Goal: Task Accomplishment & Management: Manage account settings

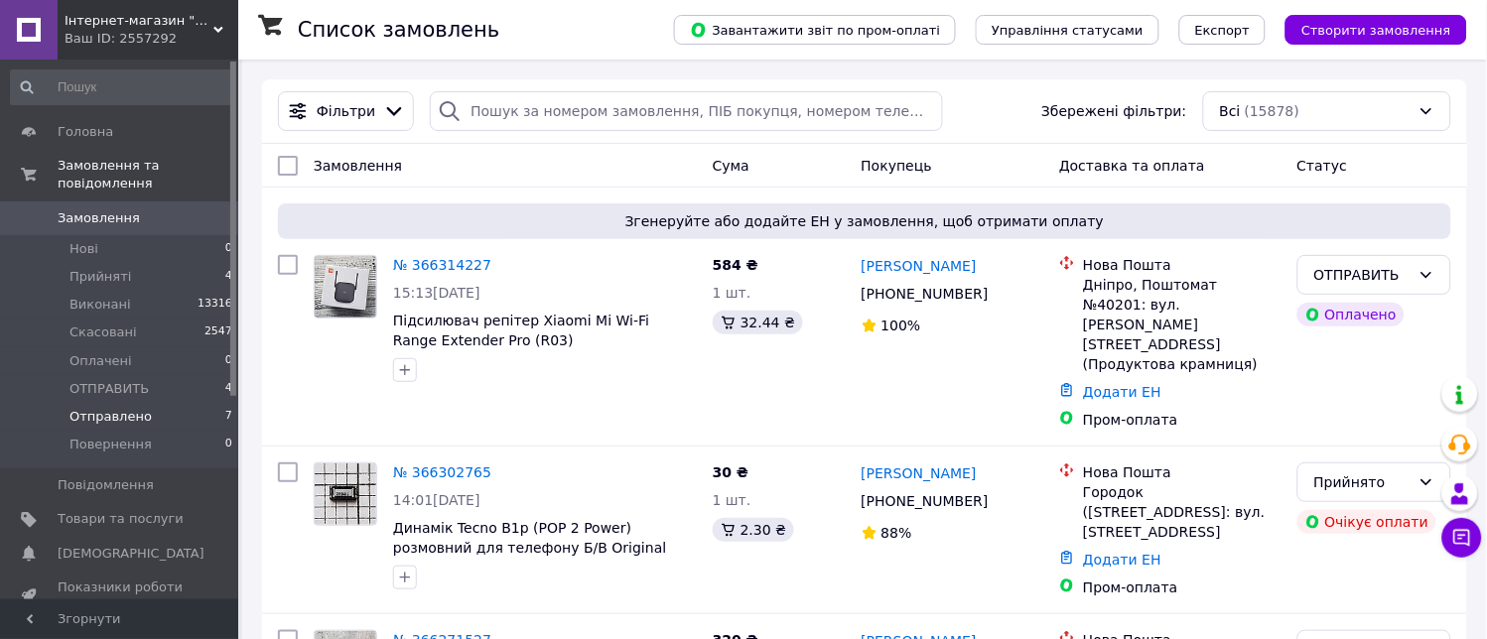
click at [109, 408] on span "Отправлено" at bounding box center [111, 417] width 82 height 18
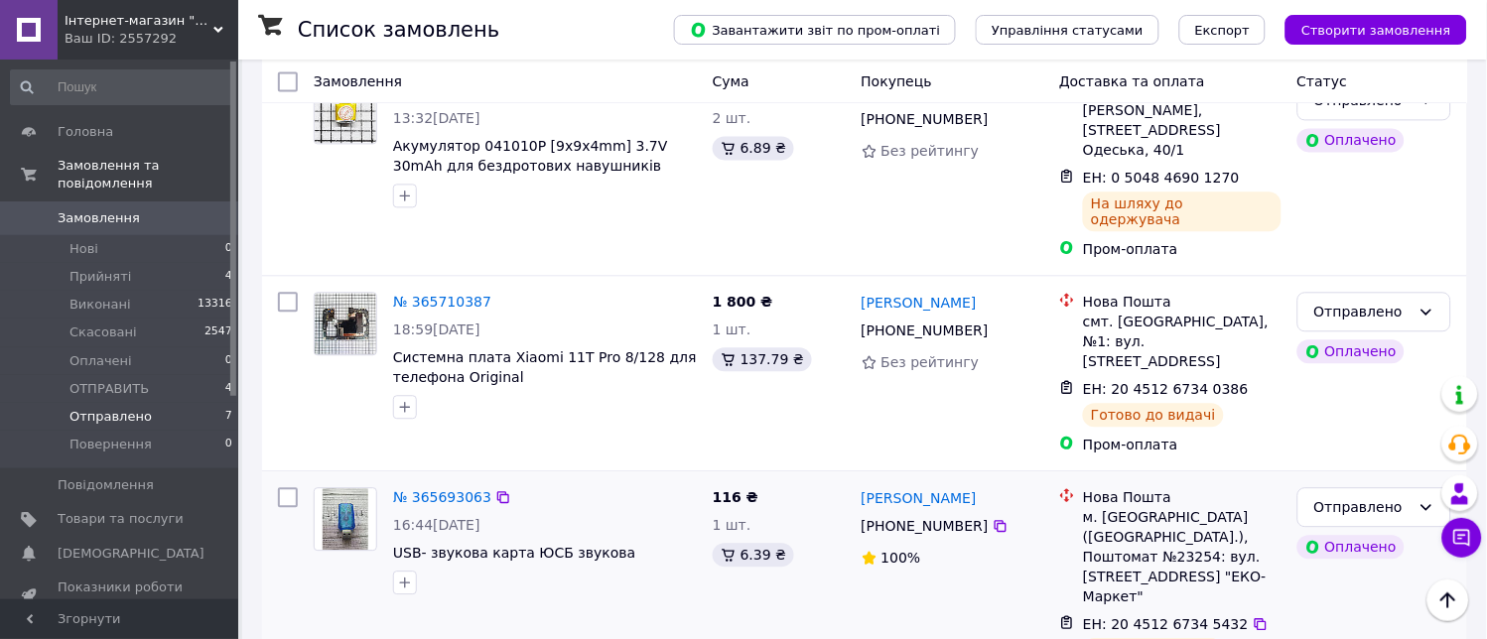
scroll to position [943, 0]
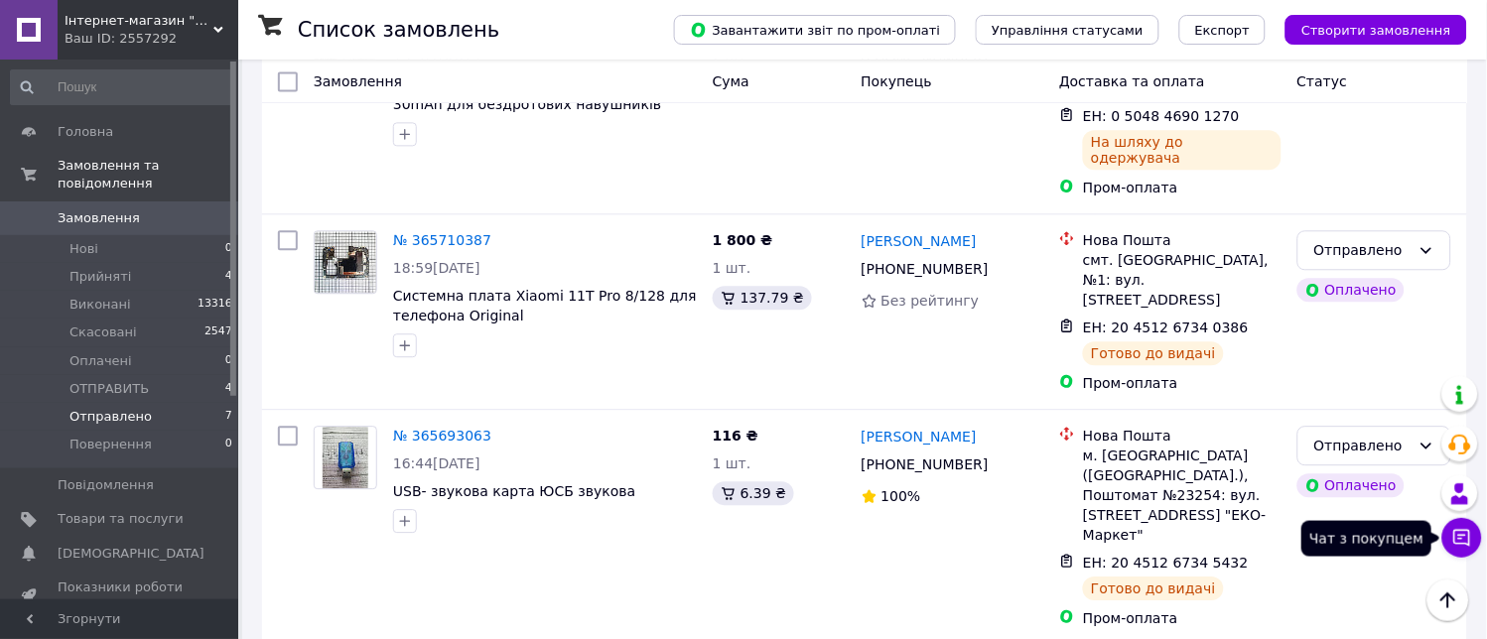
click at [1451, 537] on button "Чат з покупцем" at bounding box center [1463, 538] width 40 height 40
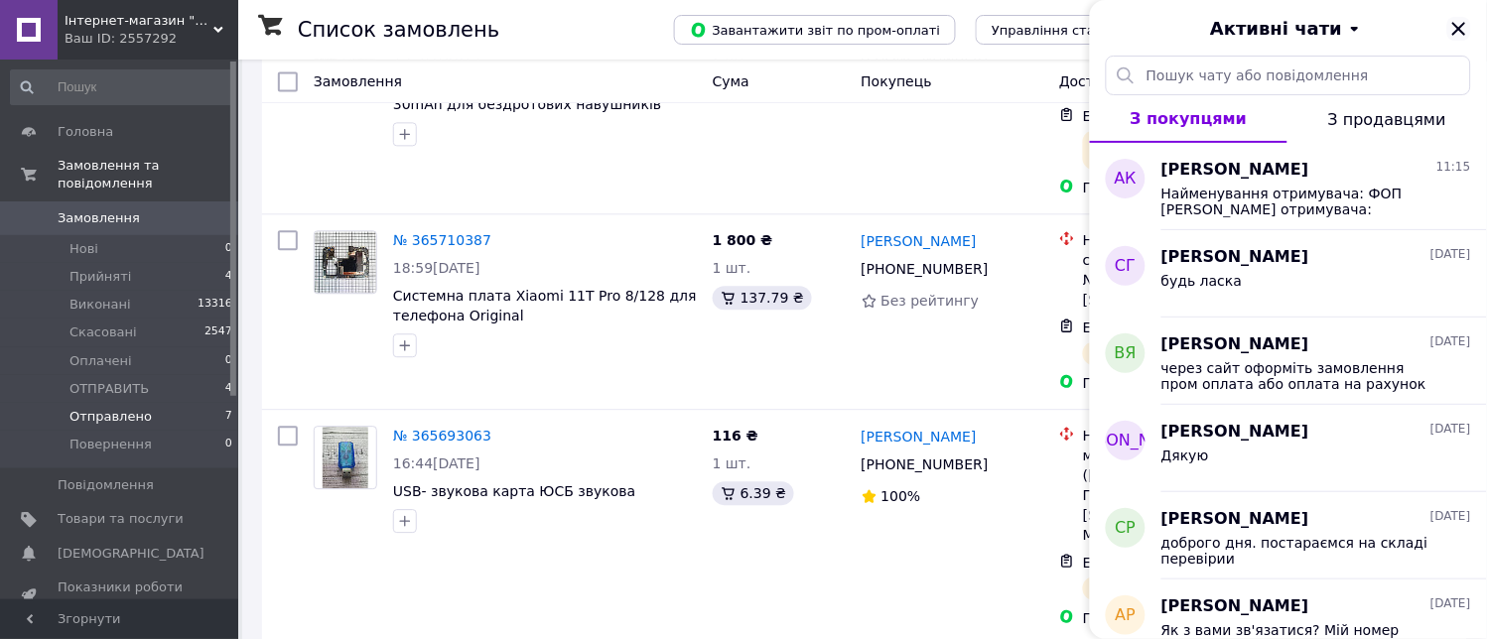
click at [1458, 22] on icon "Закрити" at bounding box center [1460, 29] width 24 height 24
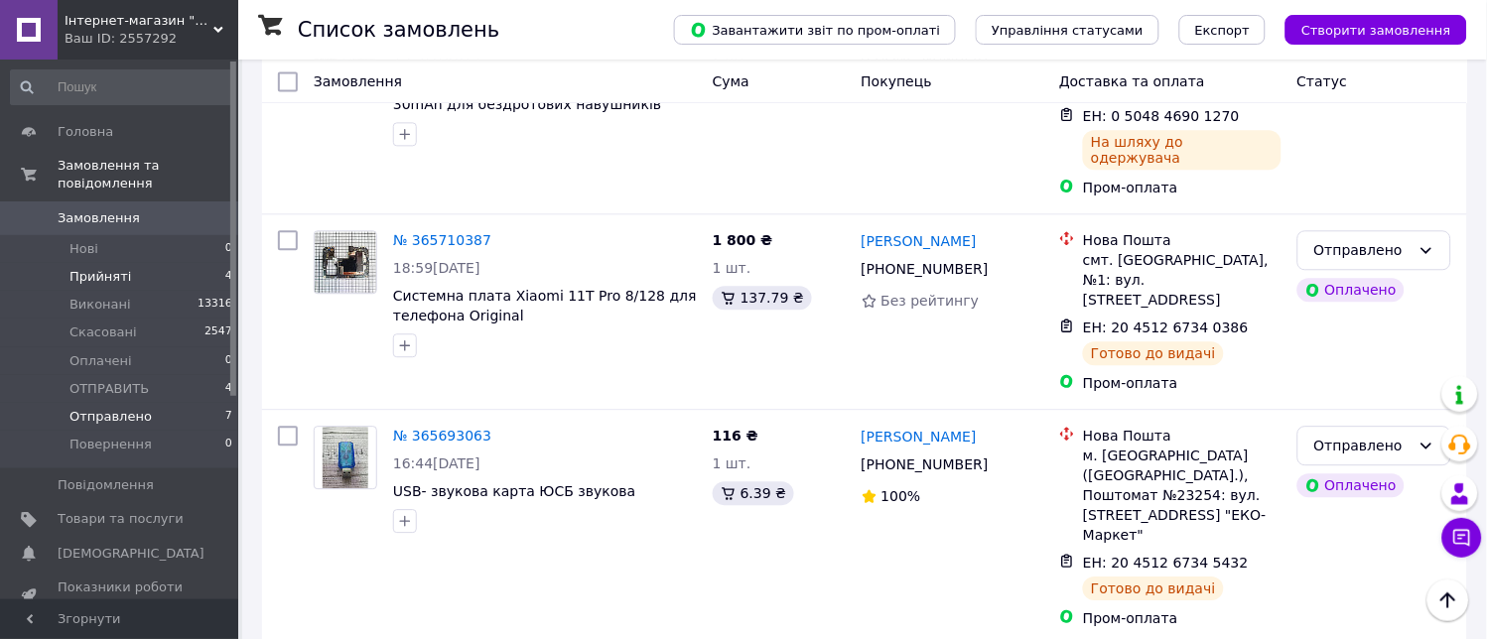
click at [101, 268] on span "Прийняті" at bounding box center [101, 277] width 62 height 18
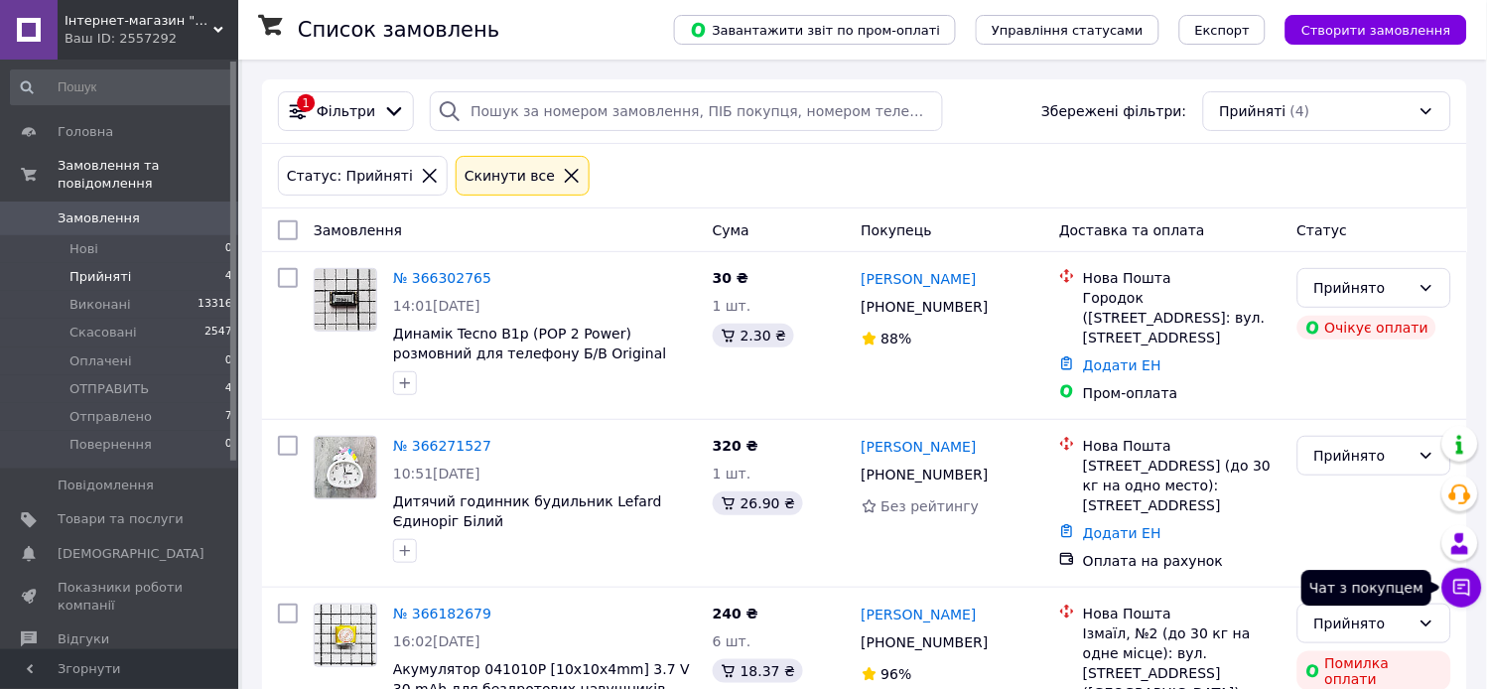
click at [1464, 582] on icon at bounding box center [1463, 588] width 20 height 20
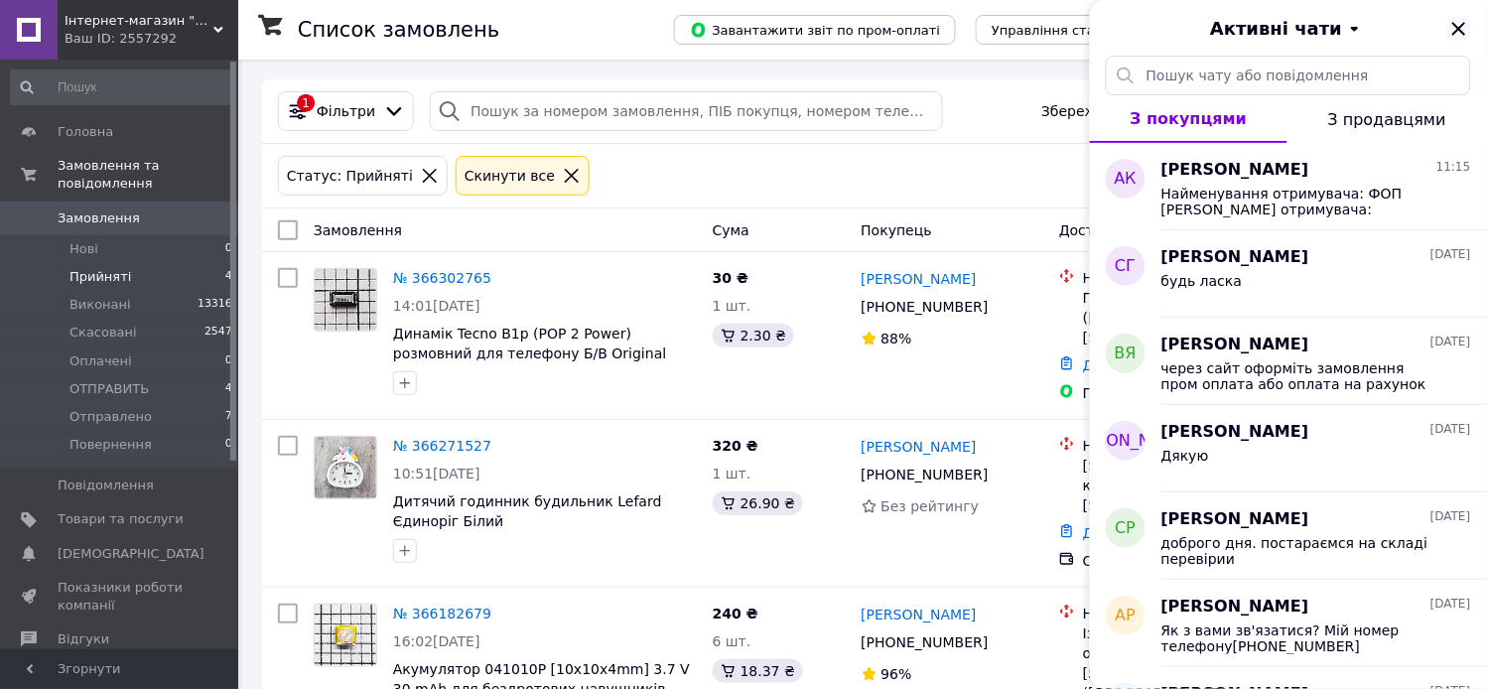
click at [1455, 31] on icon "Закрити" at bounding box center [1460, 29] width 24 height 24
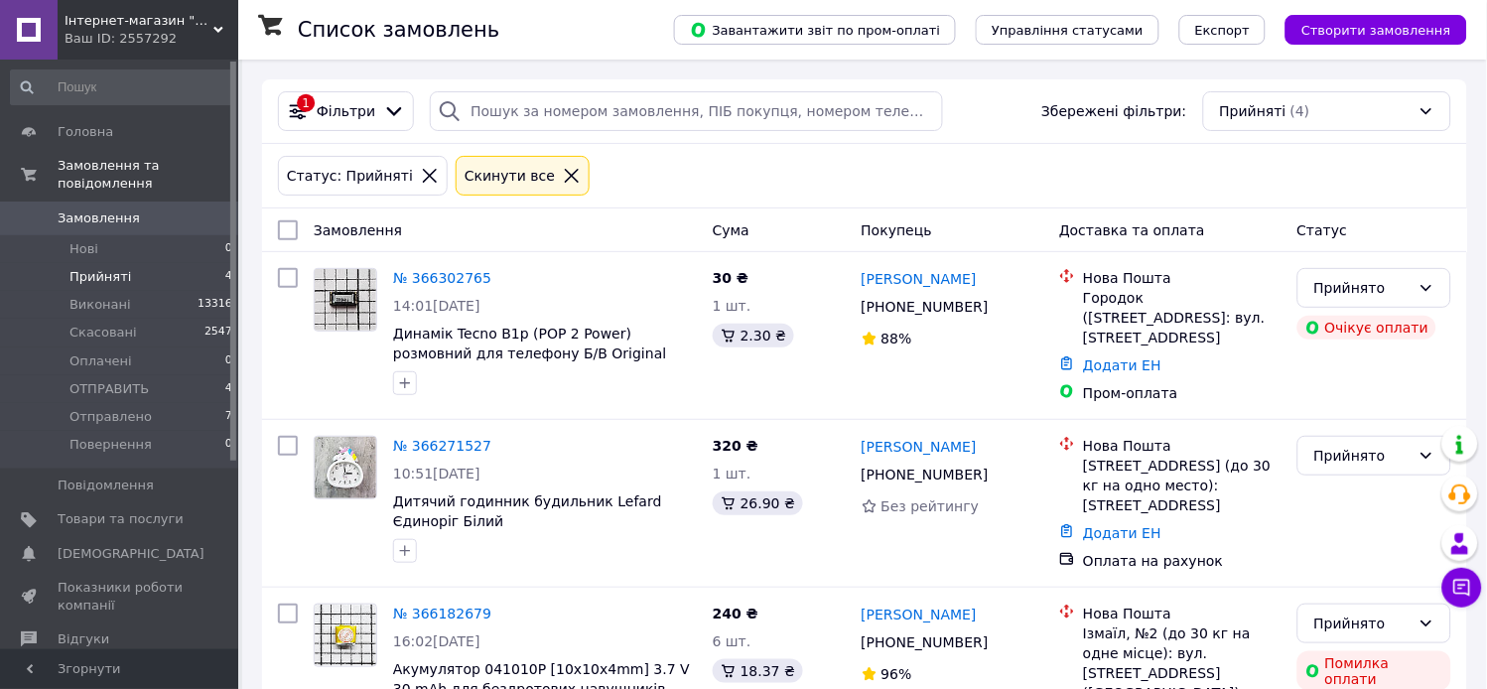
click at [129, 28] on span "Інтернет-магазин "Он лайн"" at bounding box center [139, 21] width 149 height 18
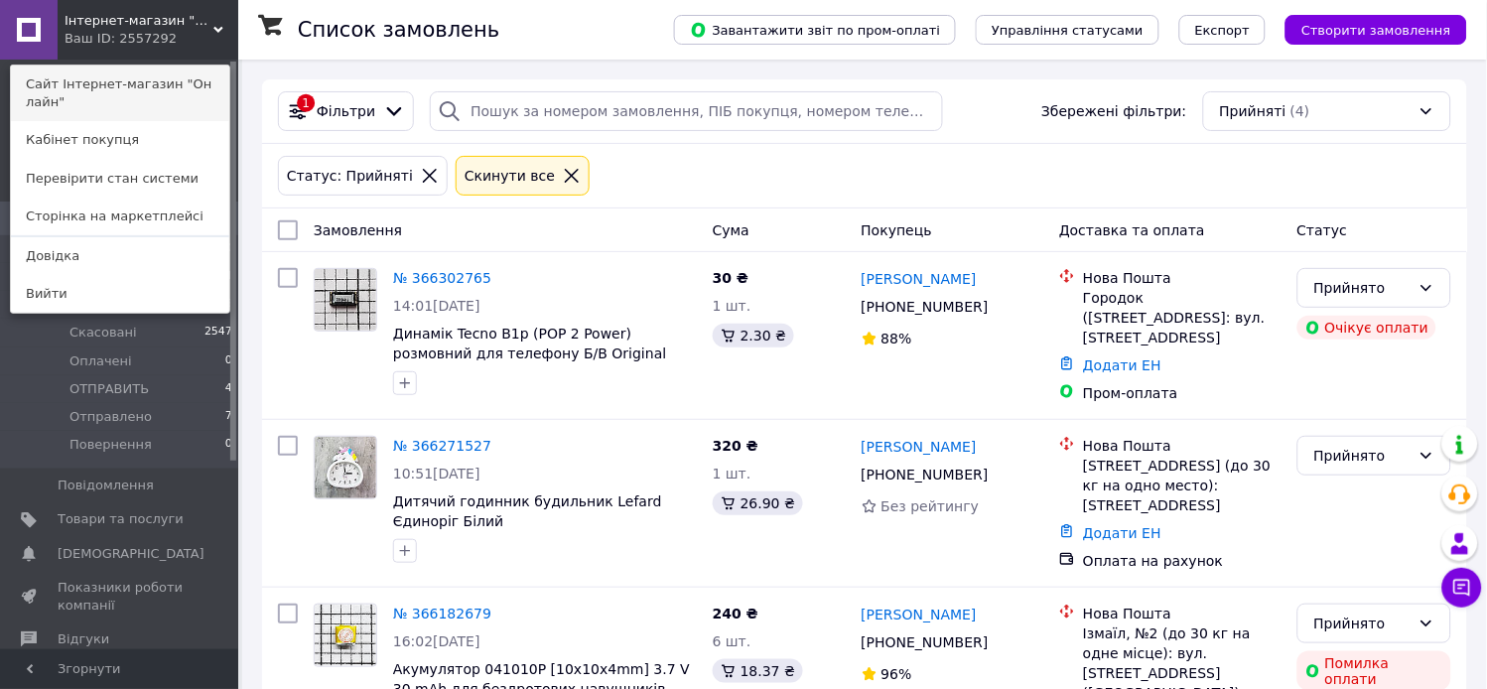
click at [105, 84] on link "Сайт Інтернет-магазин "Он лайн"" at bounding box center [120, 94] width 218 height 56
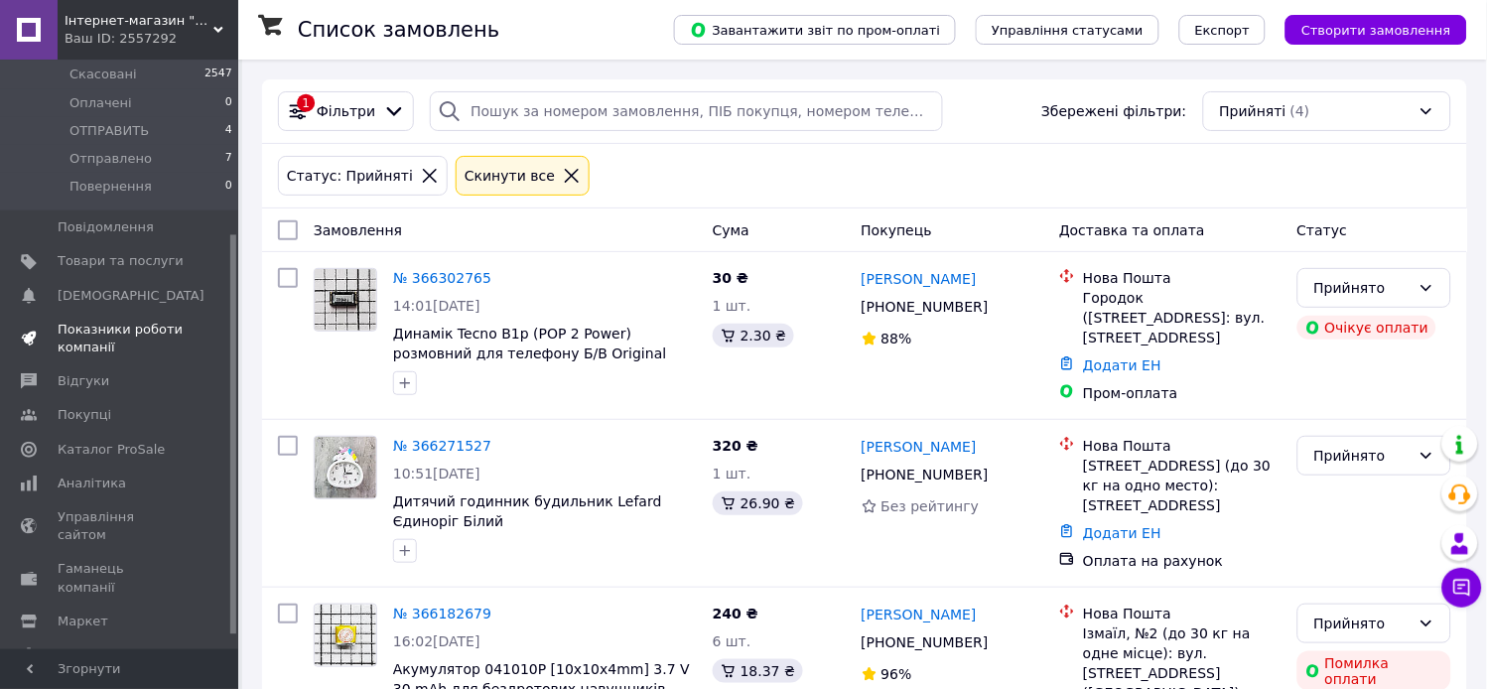
scroll to position [278, 0]
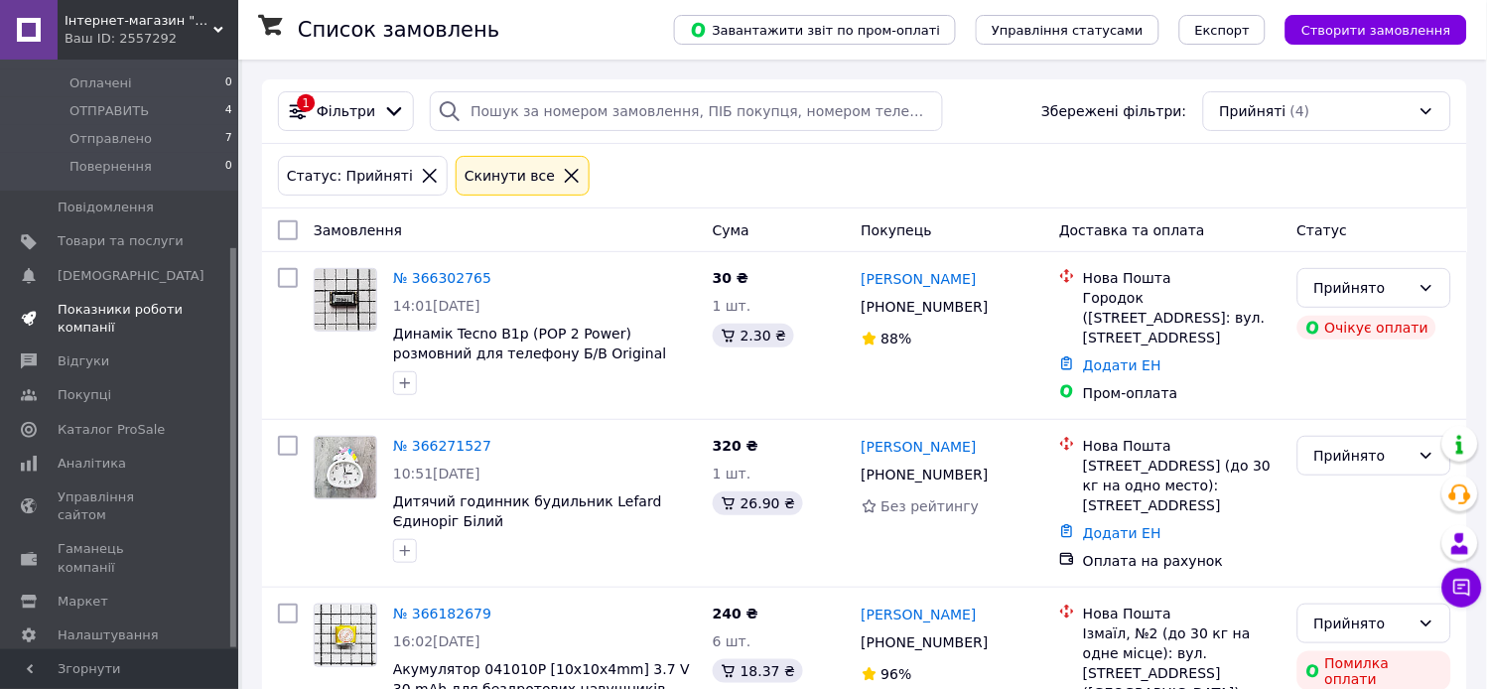
click at [89, 627] on span "Налаштування" at bounding box center [108, 636] width 101 height 18
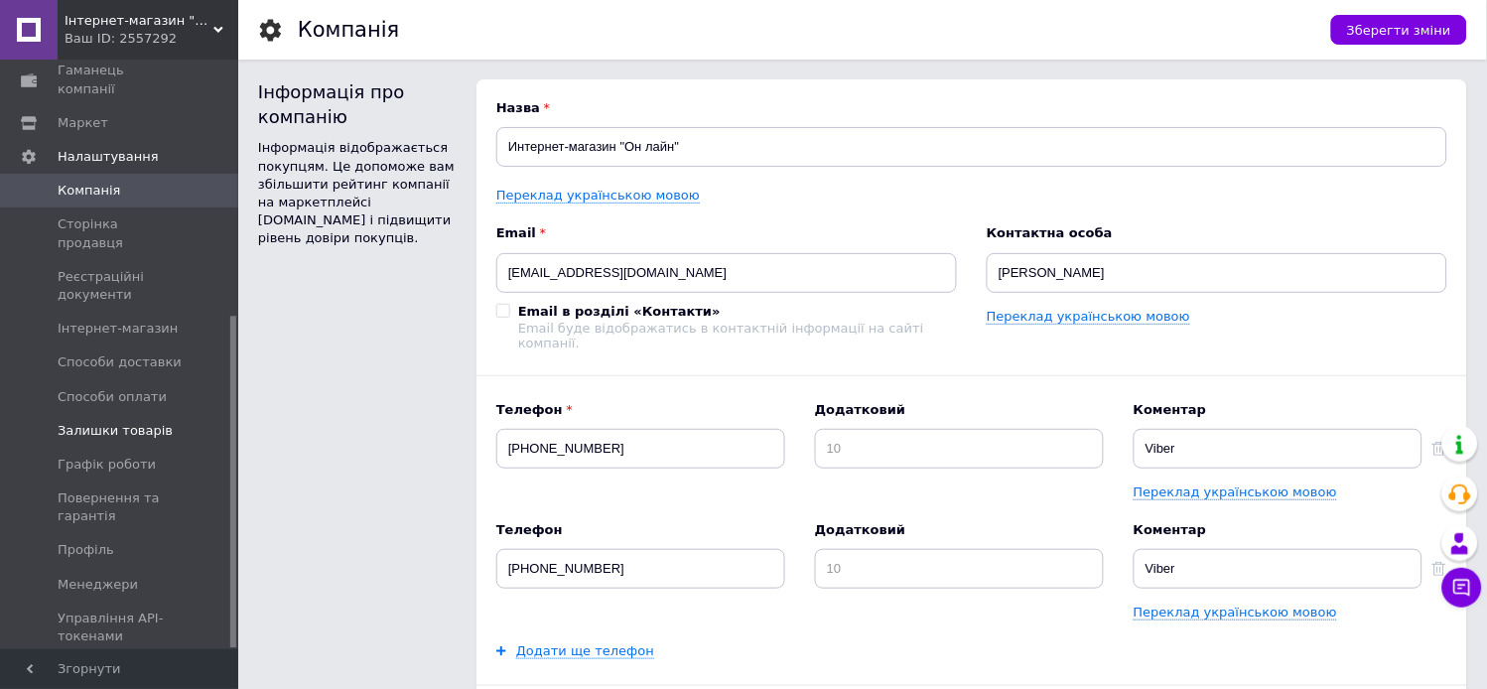
click at [126, 422] on span "Залишки товарів" at bounding box center [115, 431] width 115 height 18
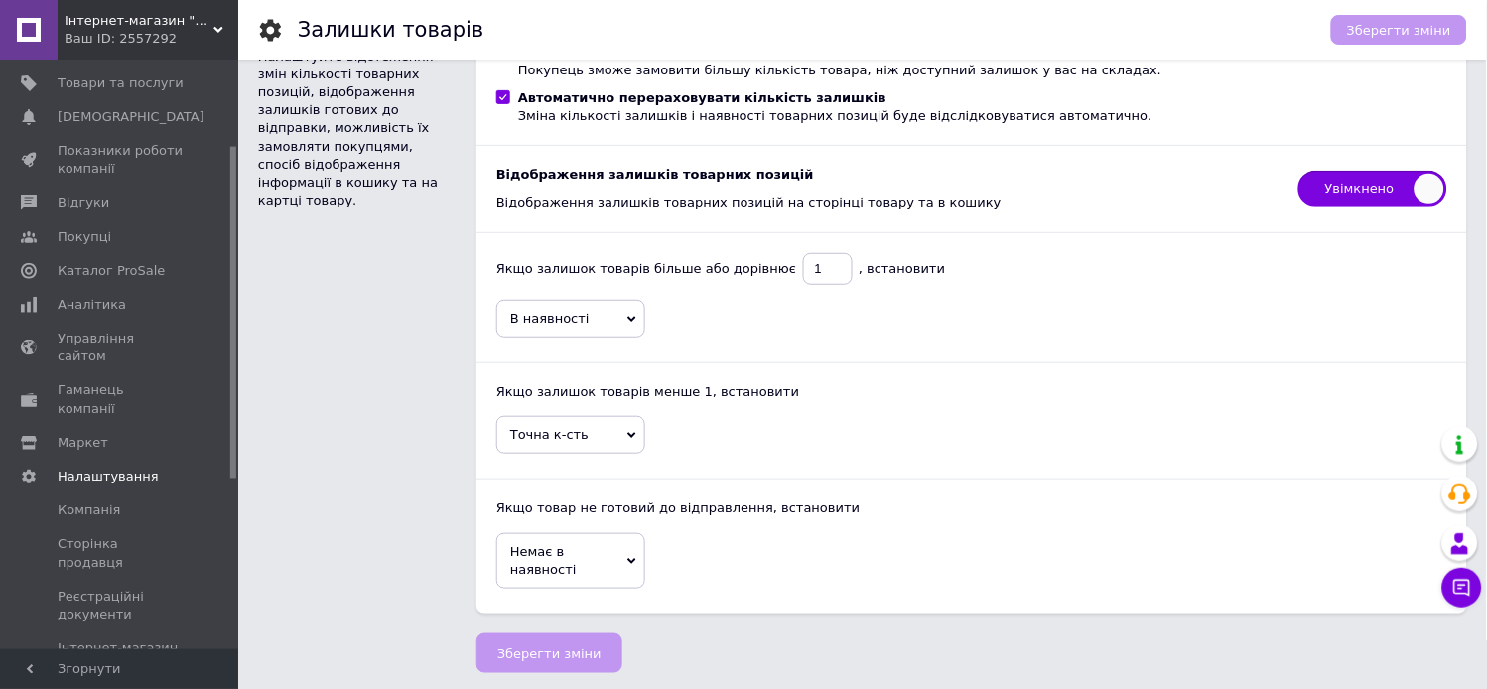
scroll to position [124, 0]
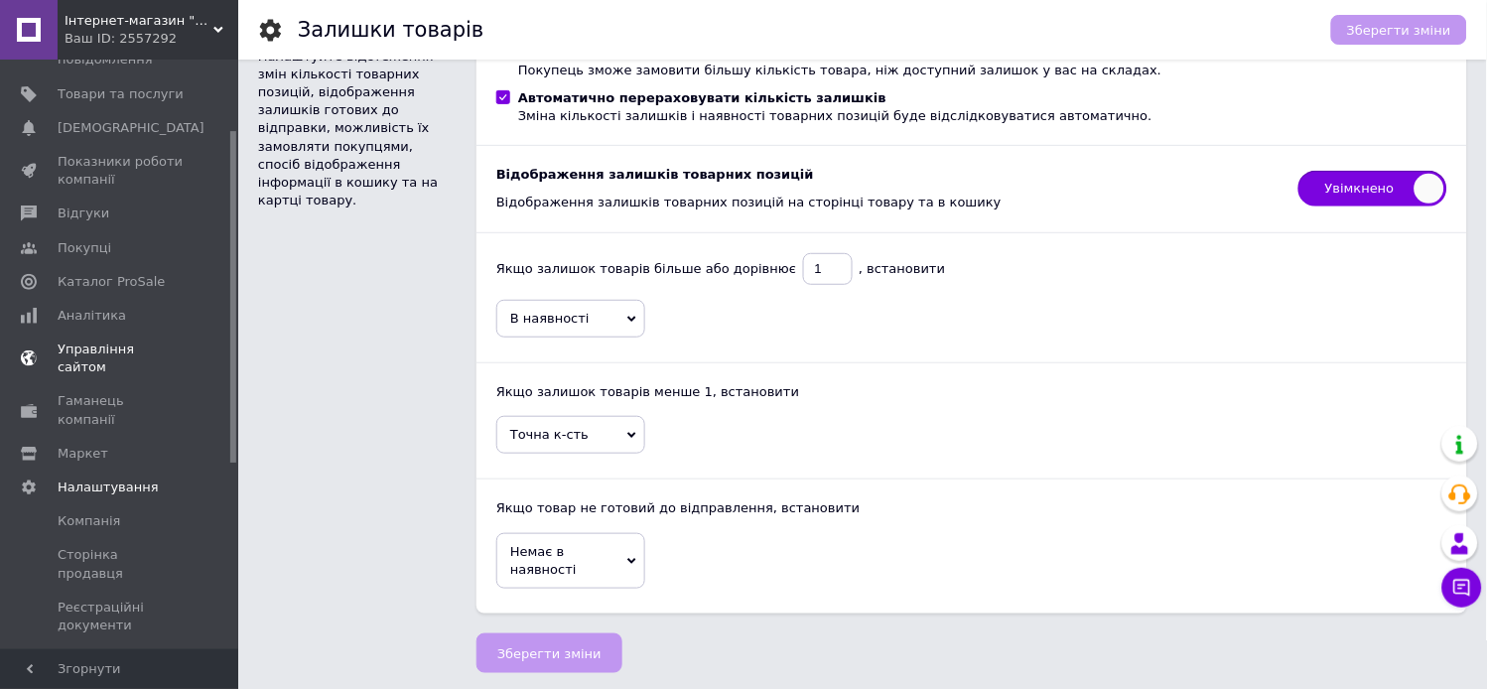
click at [94, 360] on link "Управління сайтом" at bounding box center [122, 359] width 244 height 52
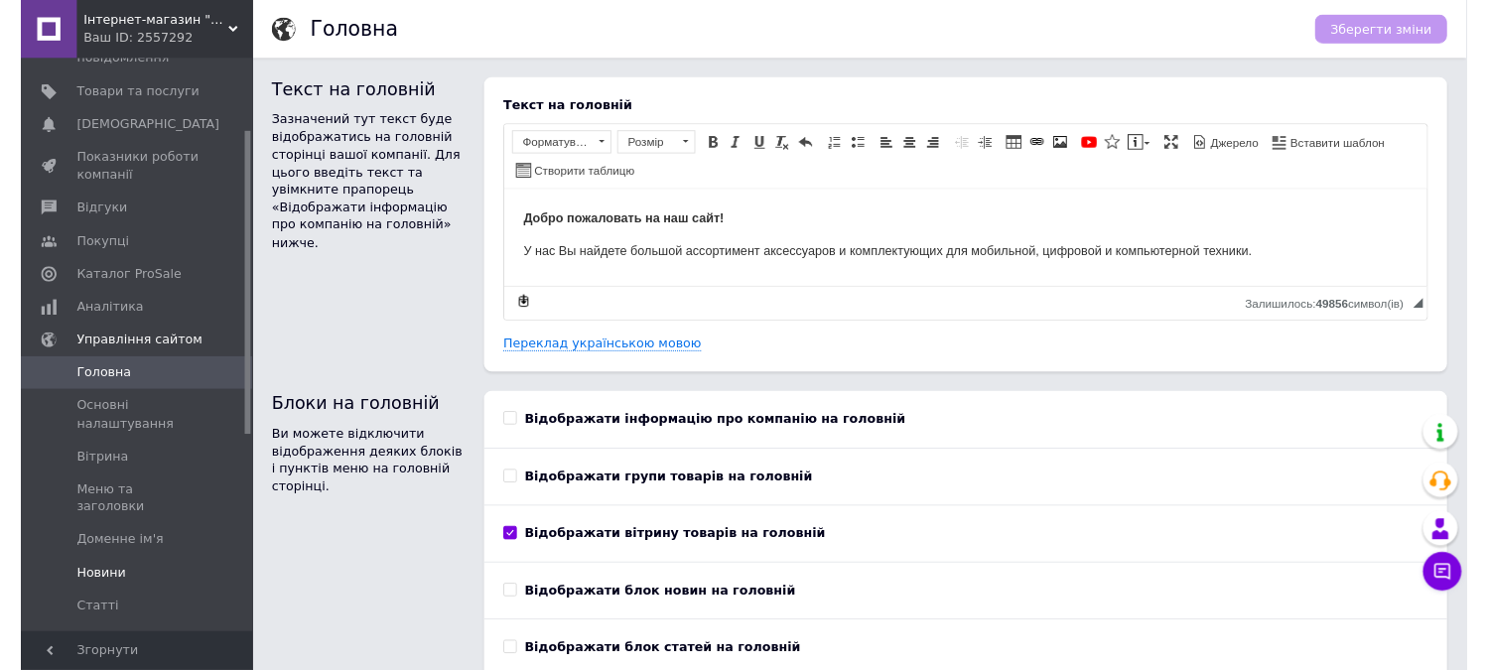
scroll to position [234, 0]
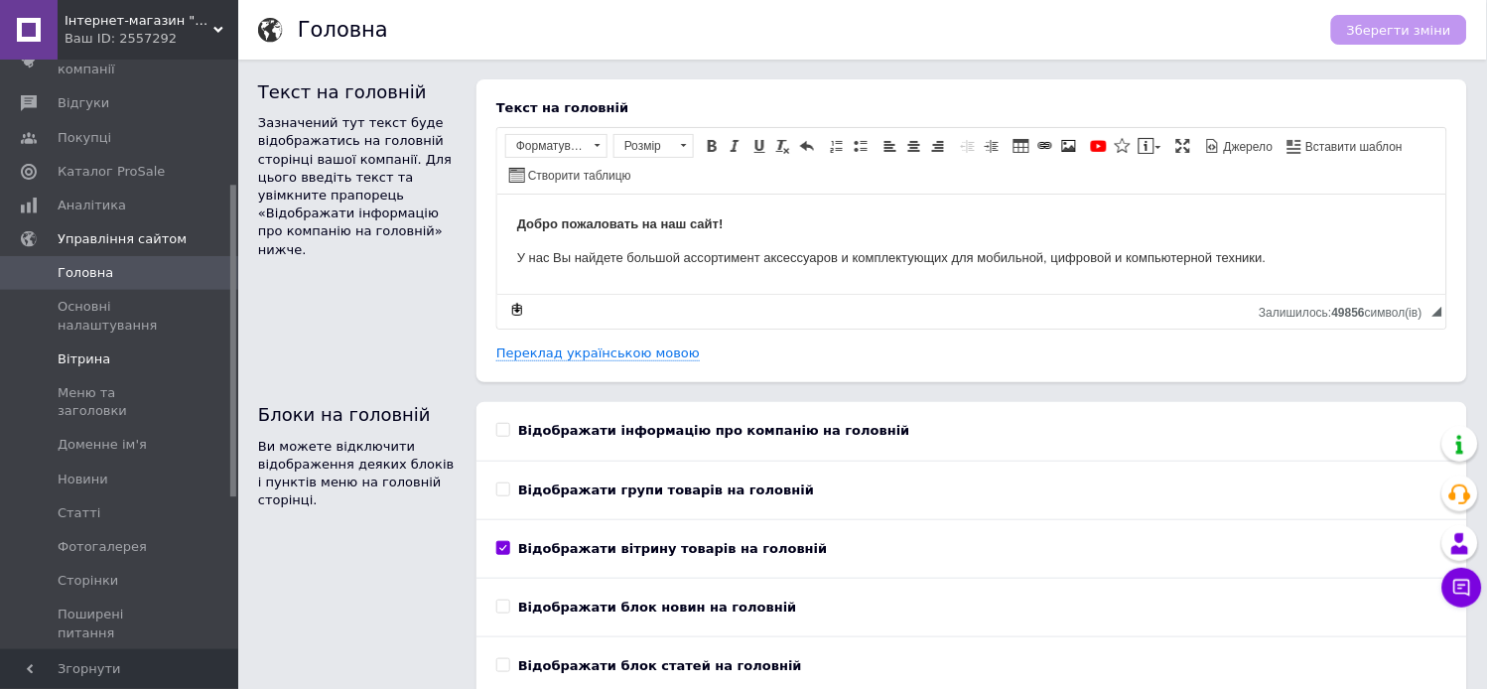
click at [83, 354] on span "Вітрина" at bounding box center [84, 359] width 53 height 18
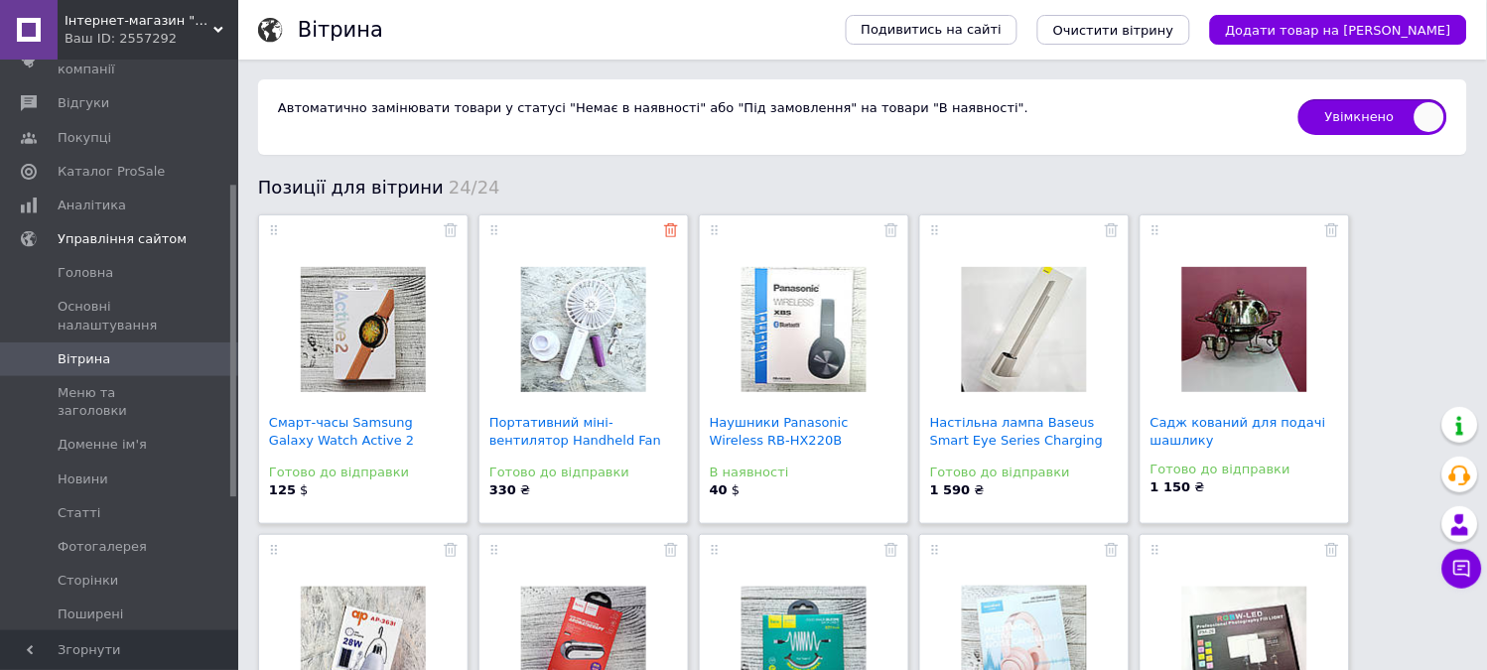
click at [673, 232] on icon at bounding box center [671, 230] width 14 height 14
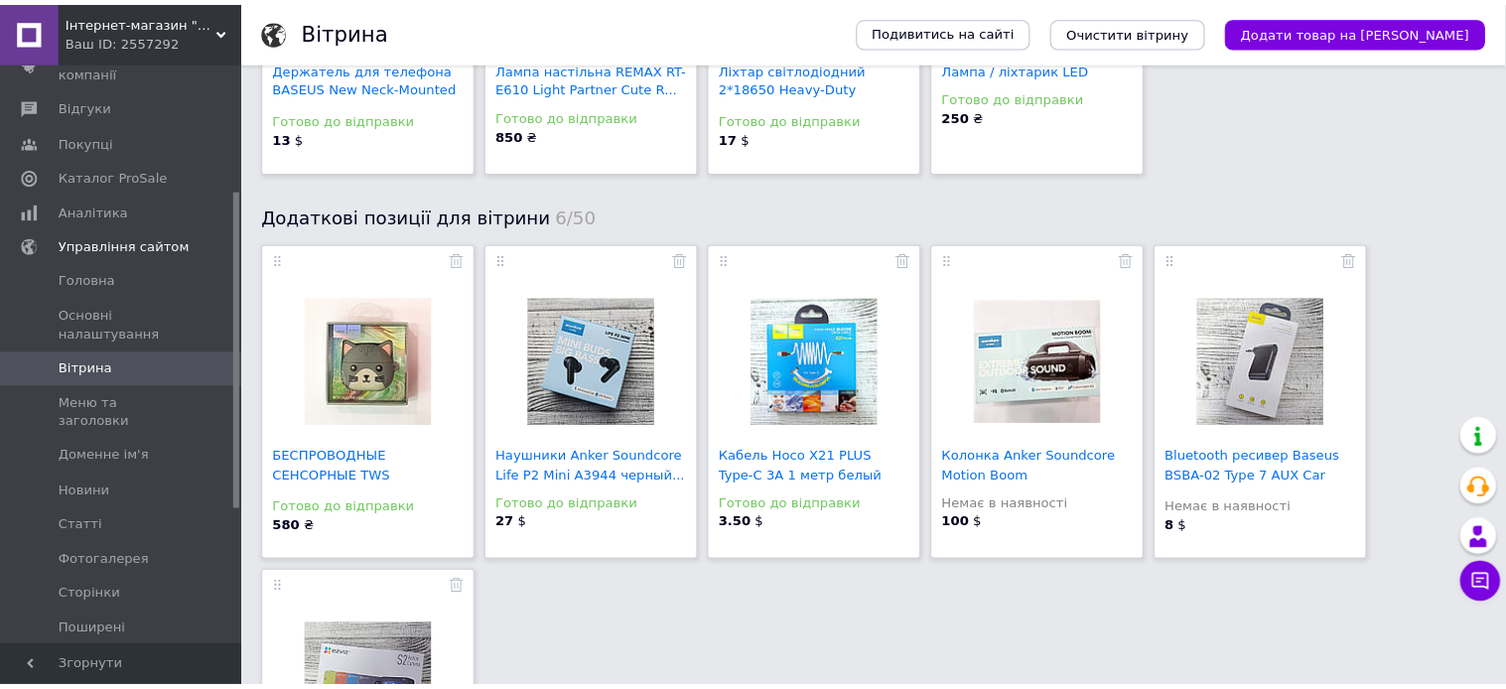
scroll to position [1626, 0]
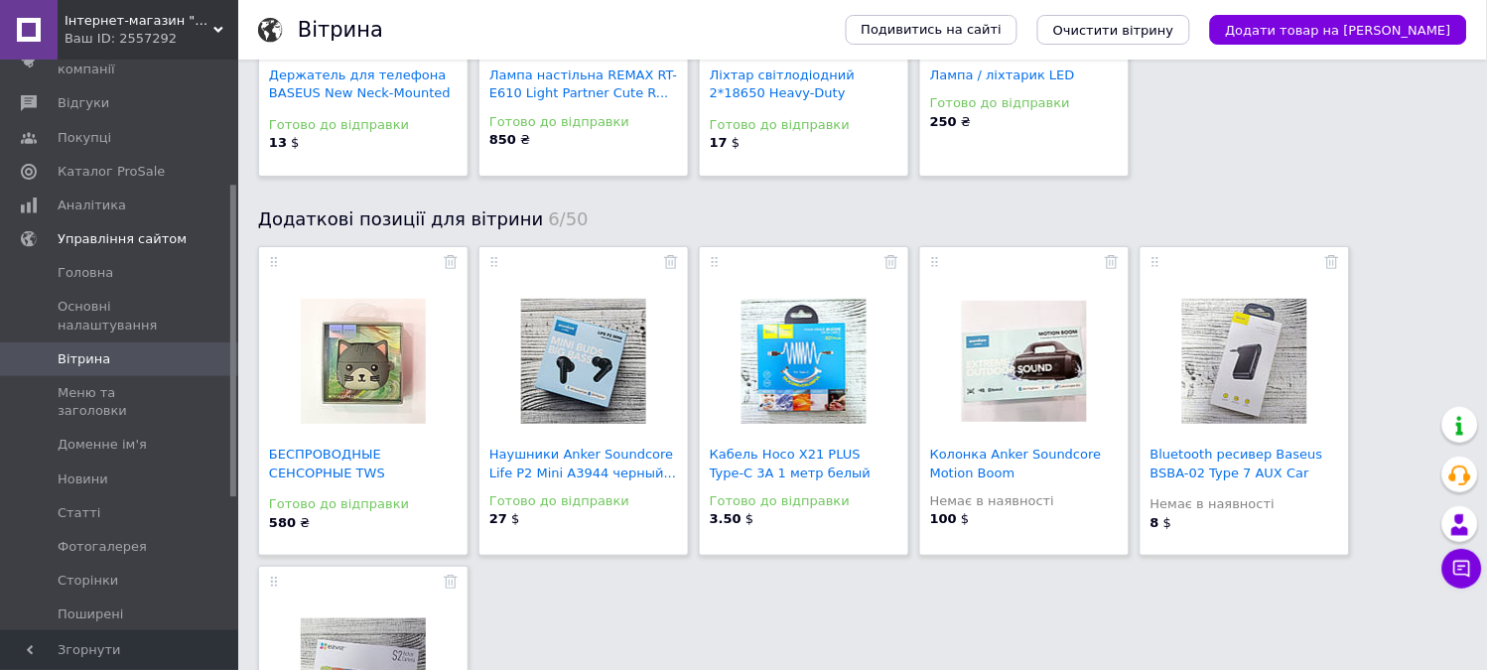
click at [273, 265] on icon at bounding box center [274, 262] width 10 height 10
click at [1365, 35] on span "Додати товар на [PERSON_NAME]" at bounding box center [1338, 30] width 225 height 15
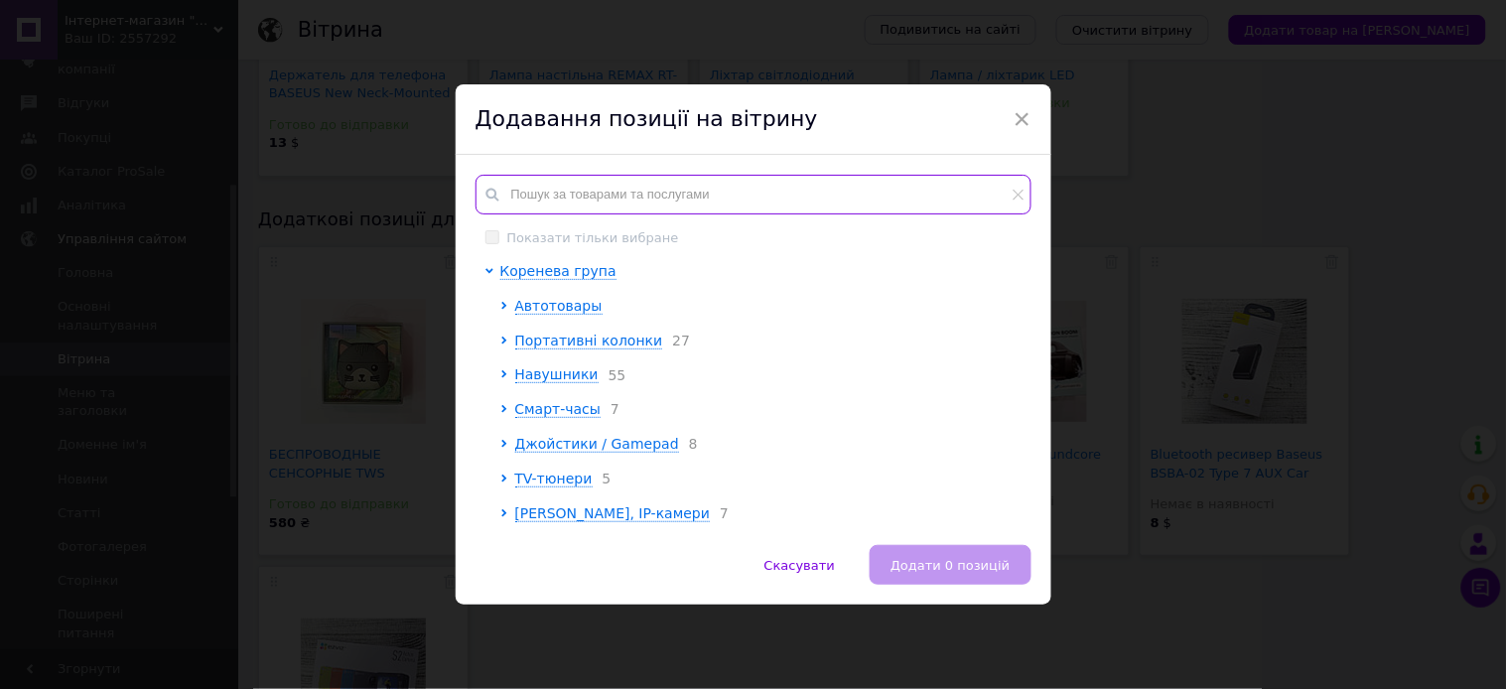
click at [600, 185] on input "text" at bounding box center [754, 195] width 556 height 40
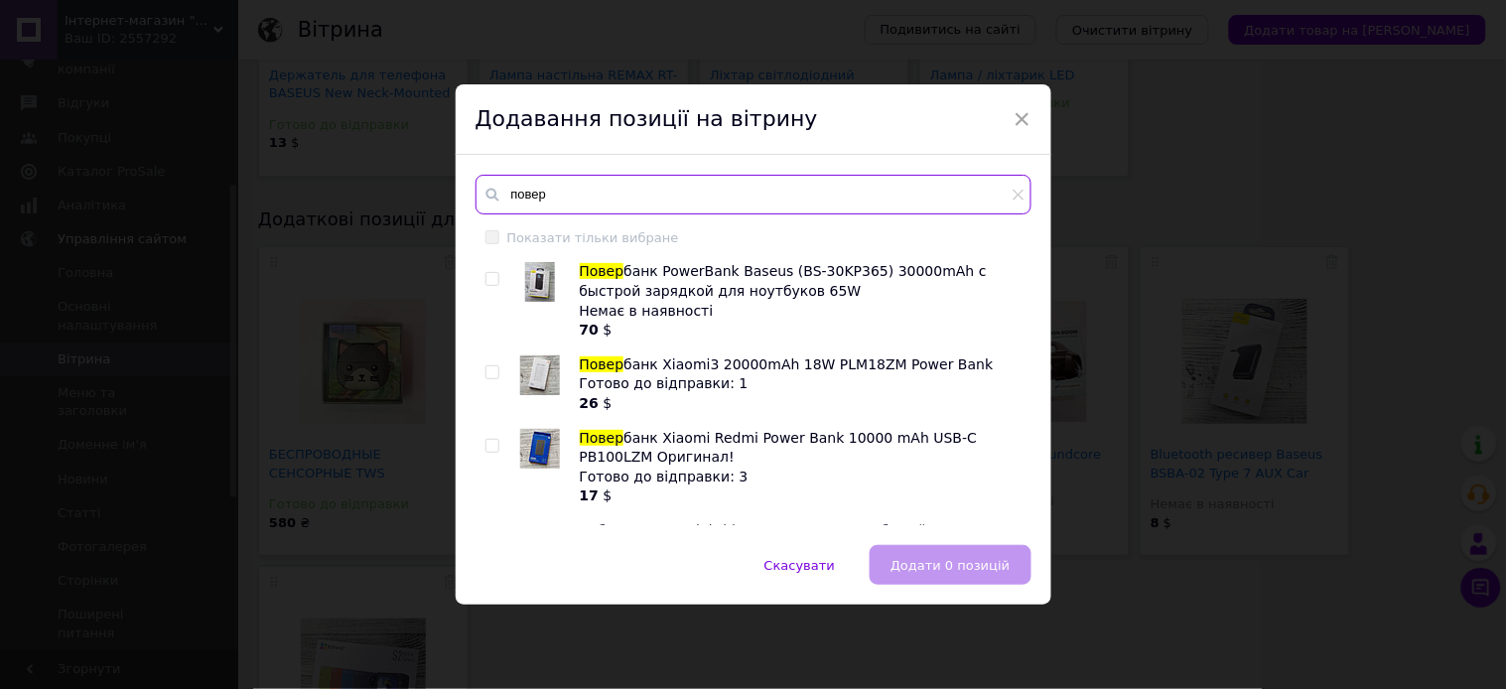
type input "повер"
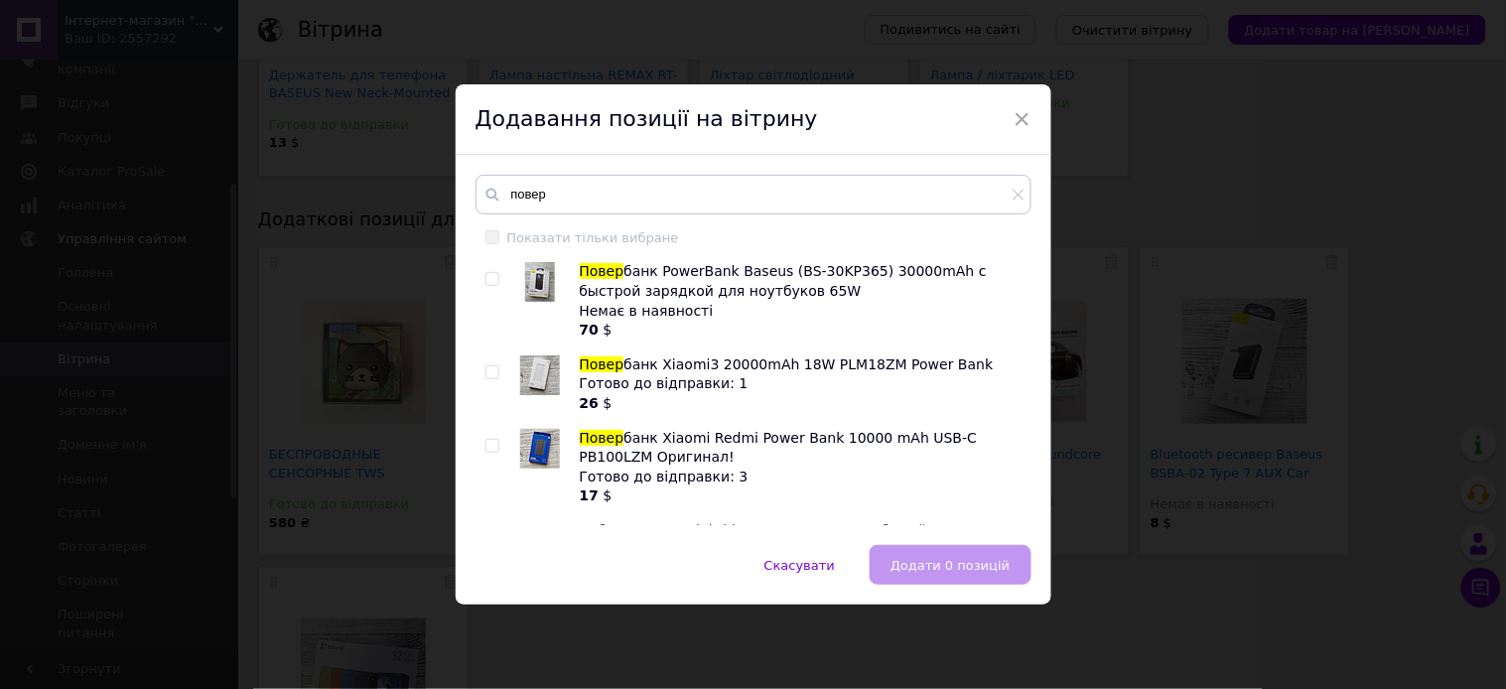
drag, startPoint x: 1027, startPoint y: 290, endPoint x: 1029, endPoint y: 303, distance: 13.1
click at [1029, 303] on div "повер Показати тільки вибране Повер банк PowerBank Baseus (BS-30KP365) 30000mAh…" at bounding box center [754, 350] width 596 height 390
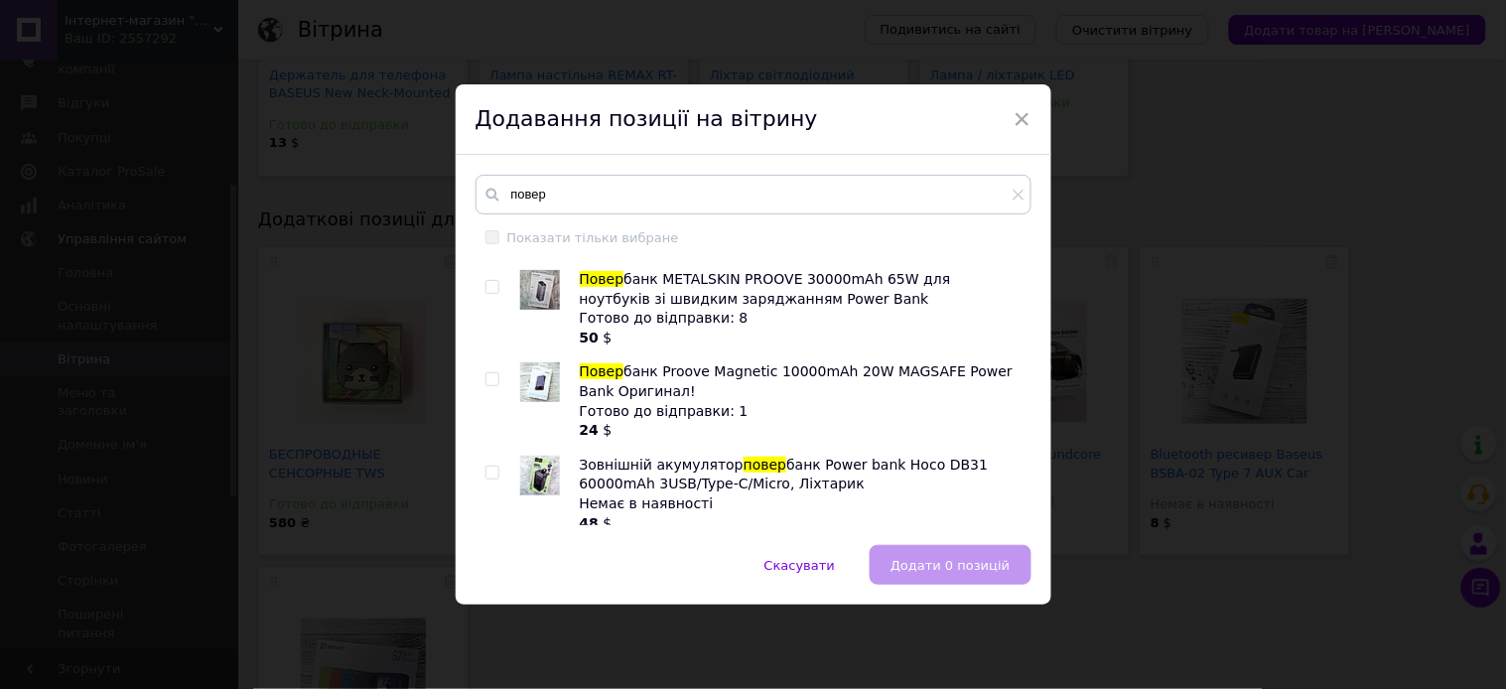
scroll to position [882, 0]
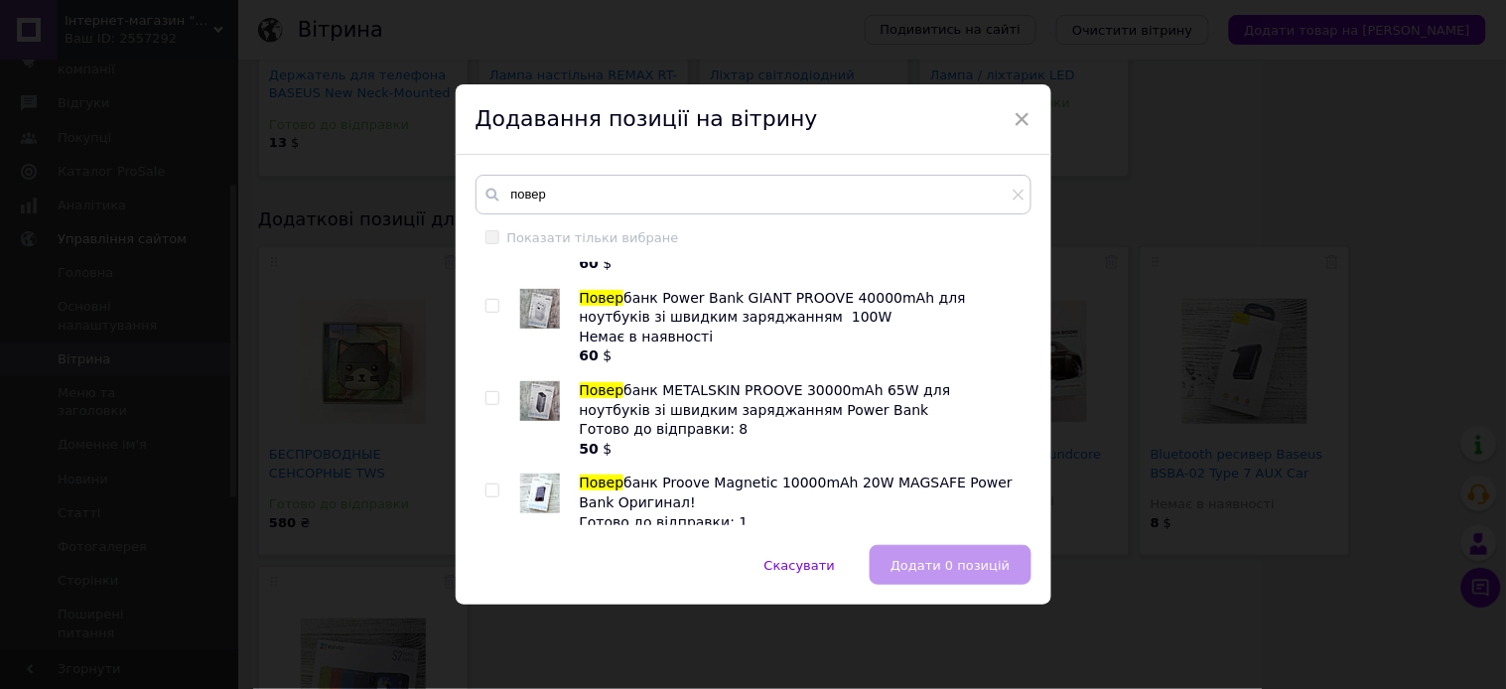
click at [486, 392] on input "checkbox" at bounding box center [492, 398] width 13 height 13
checkbox input "true"
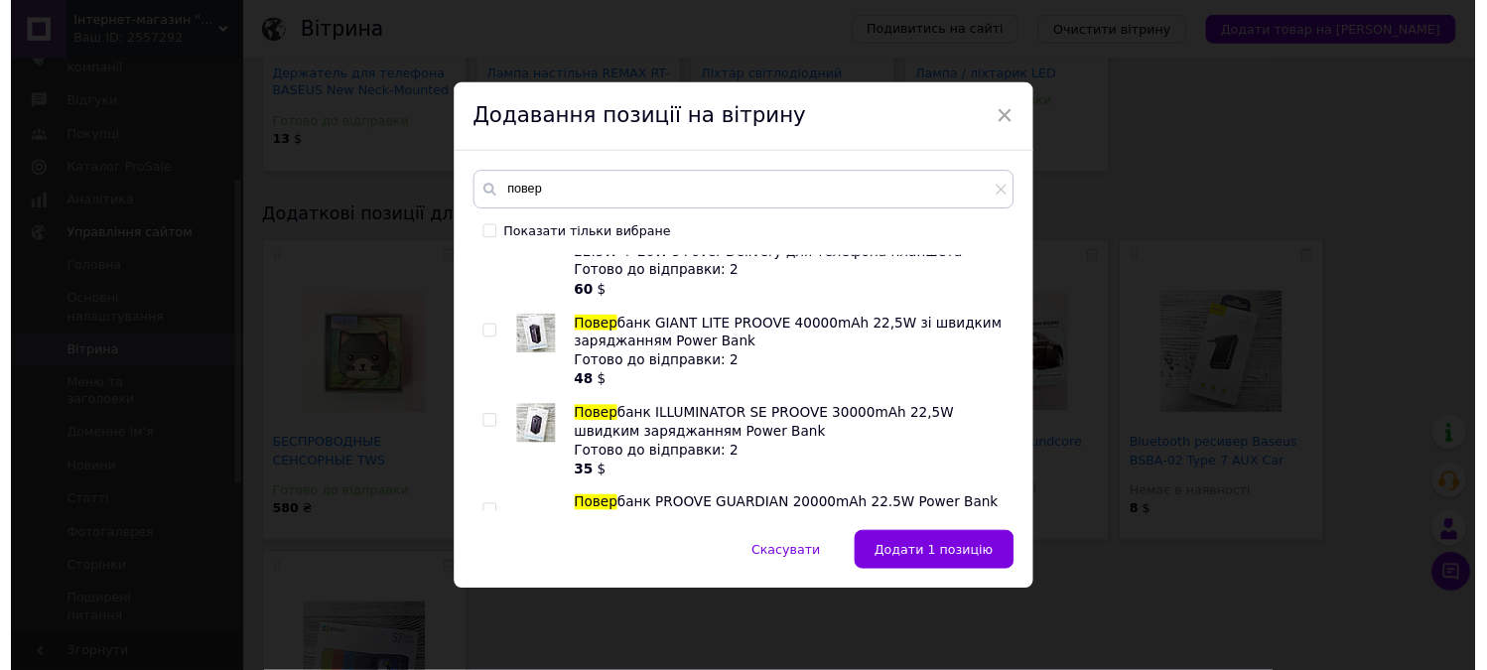
scroll to position [1592, 0]
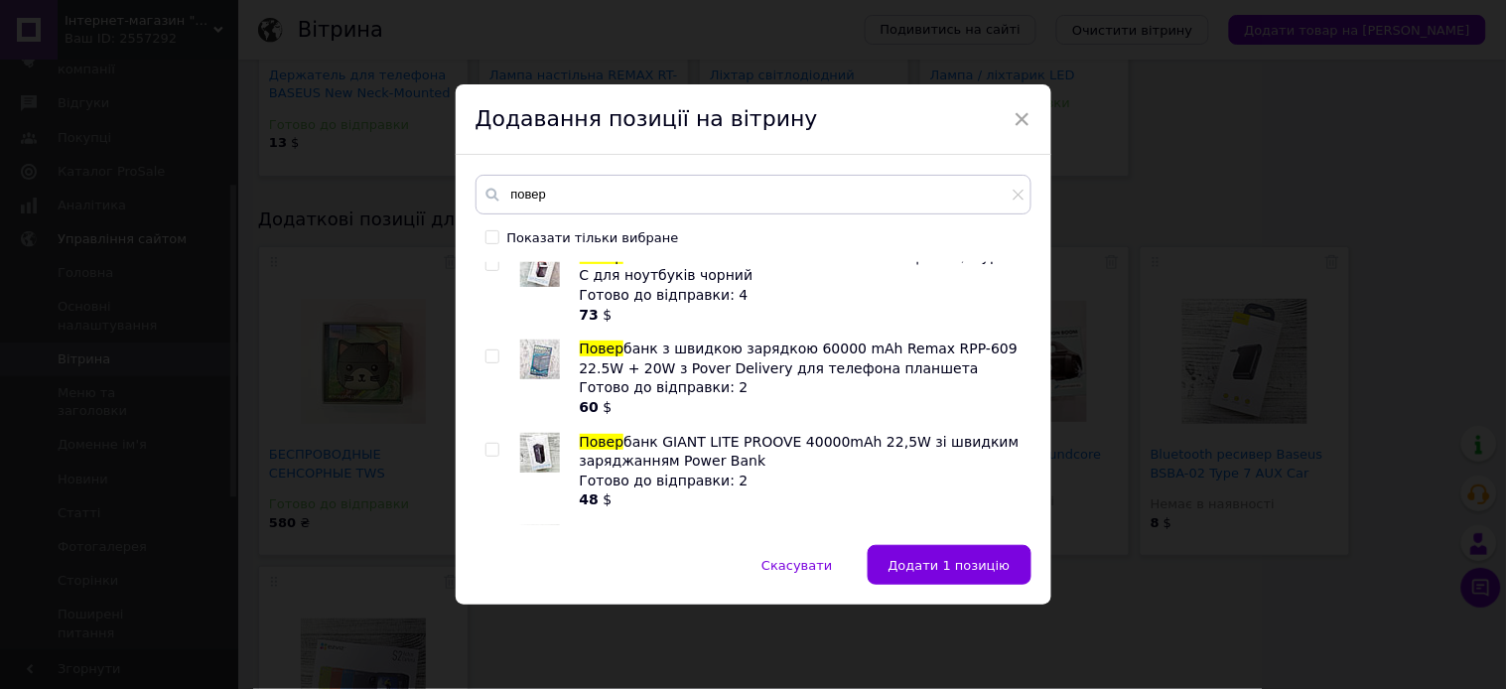
click at [489, 350] on input "checkbox" at bounding box center [492, 356] width 13 height 13
checkbox input "true"
click at [938, 568] on span "Додати 2 позиції" at bounding box center [953, 565] width 115 height 15
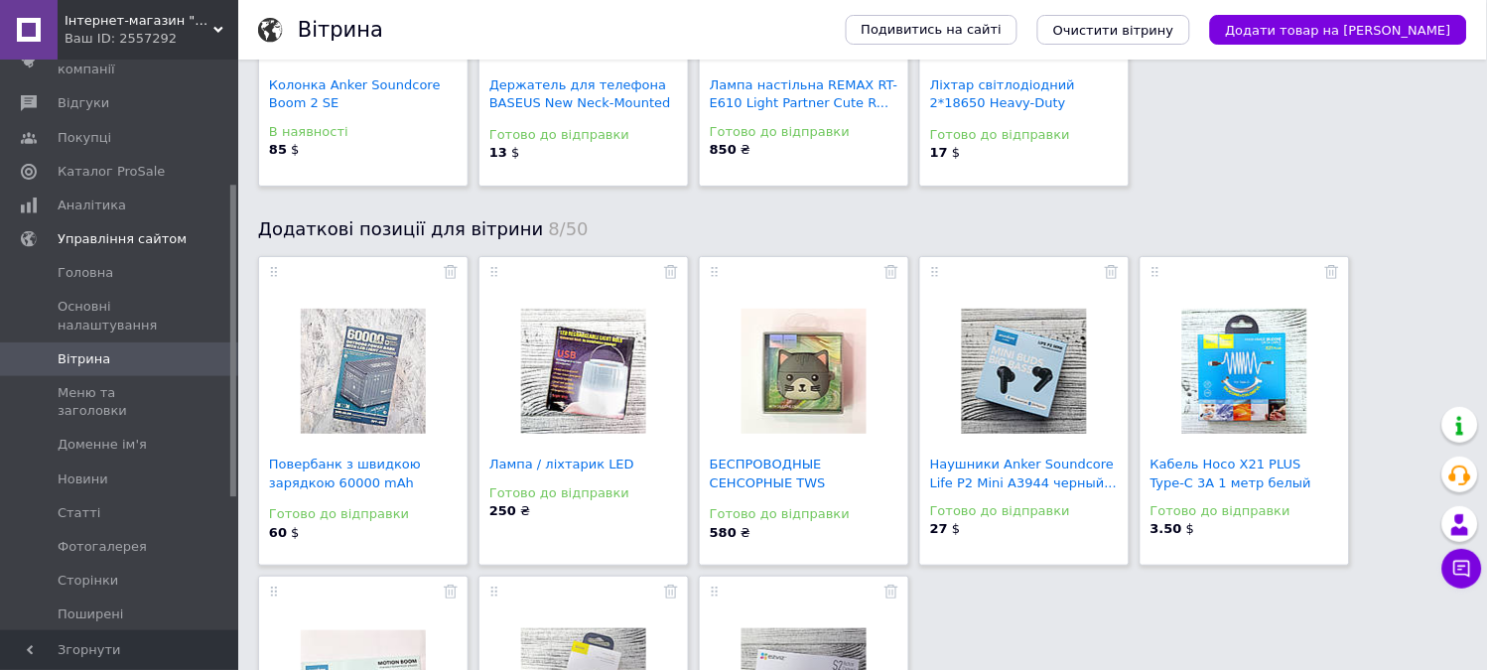
scroll to position [1654, 0]
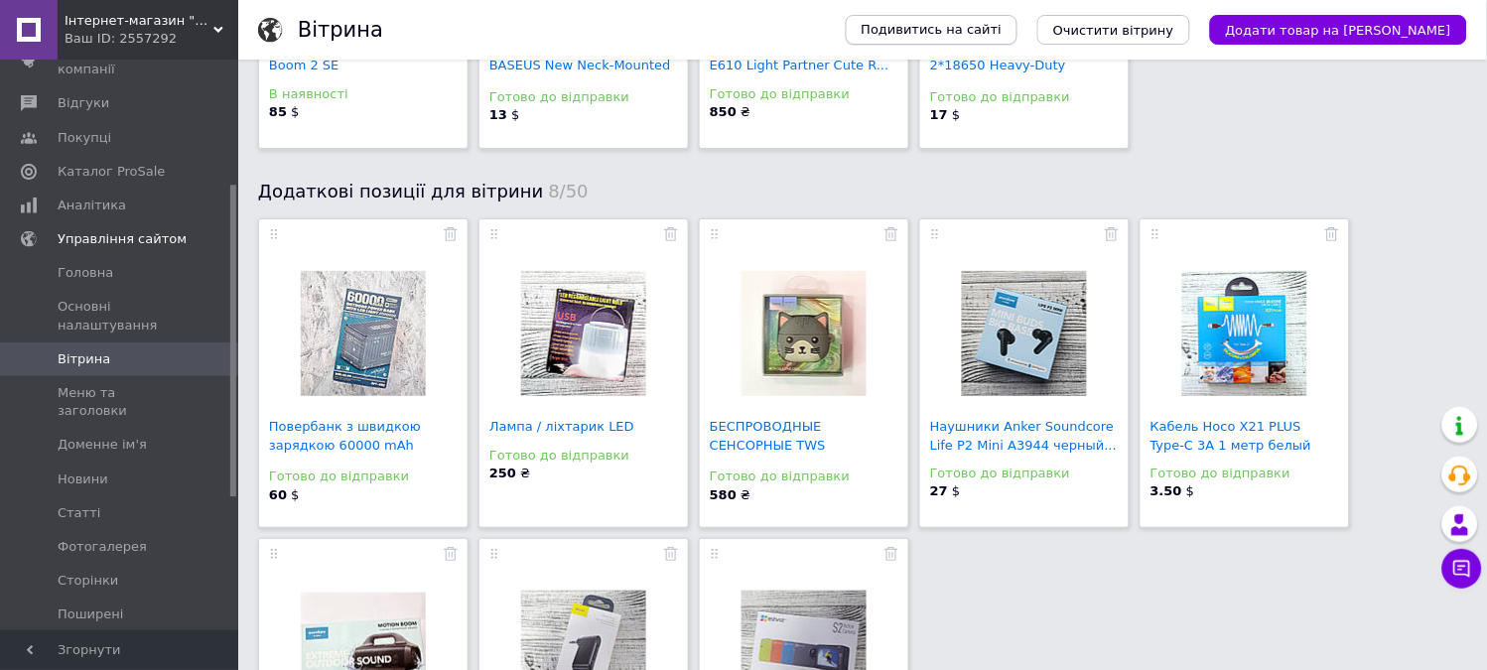
click at [1003, 30] on span "Подивитись на сайті" at bounding box center [932, 30] width 141 height 18
click at [101, 313] on span "Основні налаштування" at bounding box center [121, 316] width 126 height 36
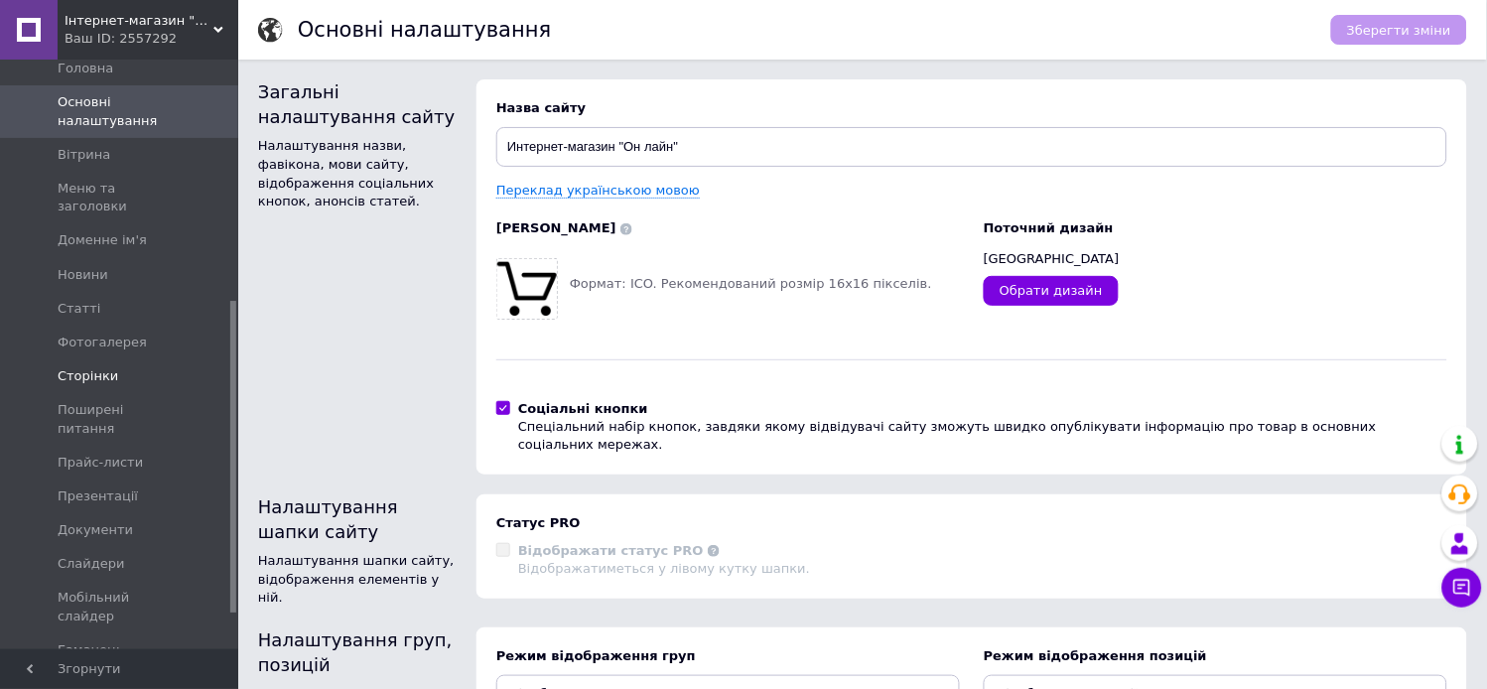
scroll to position [455, 0]
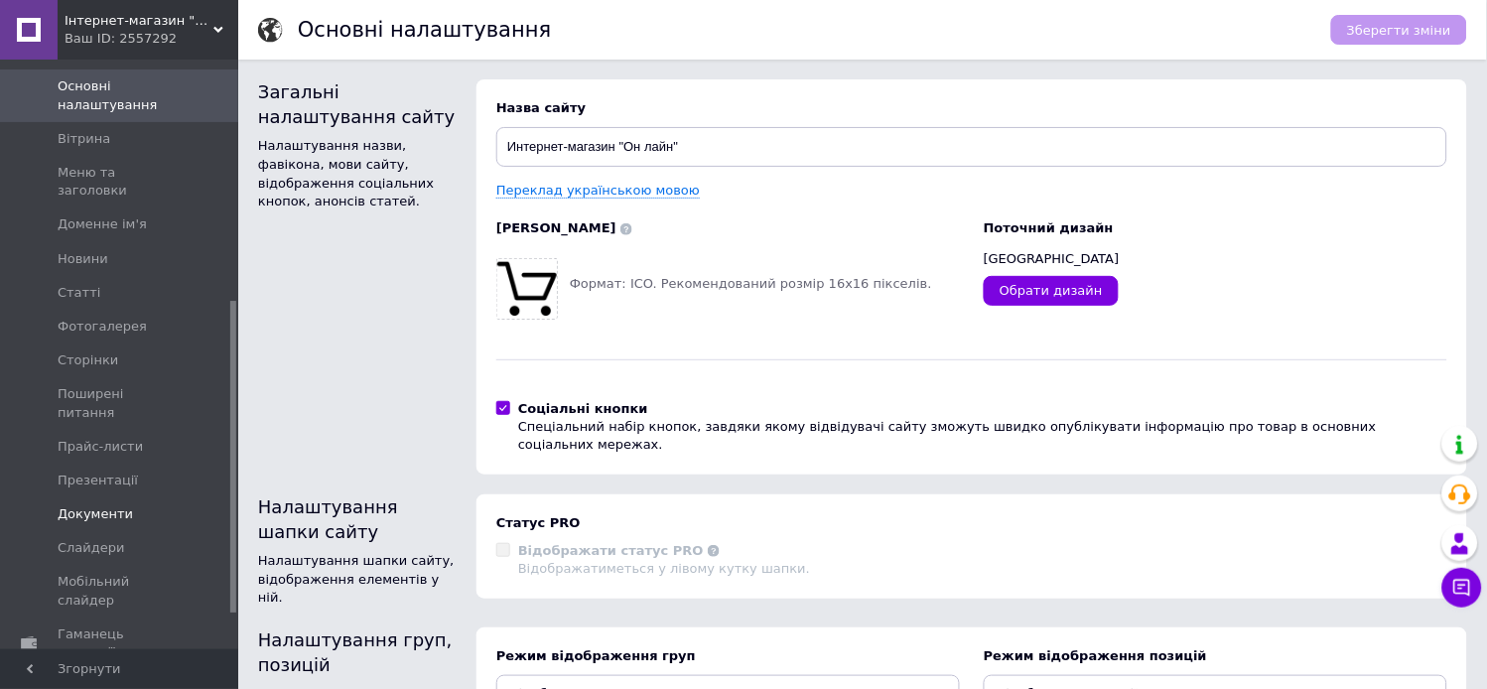
click at [90, 505] on span "Документи" at bounding box center [95, 514] width 75 height 18
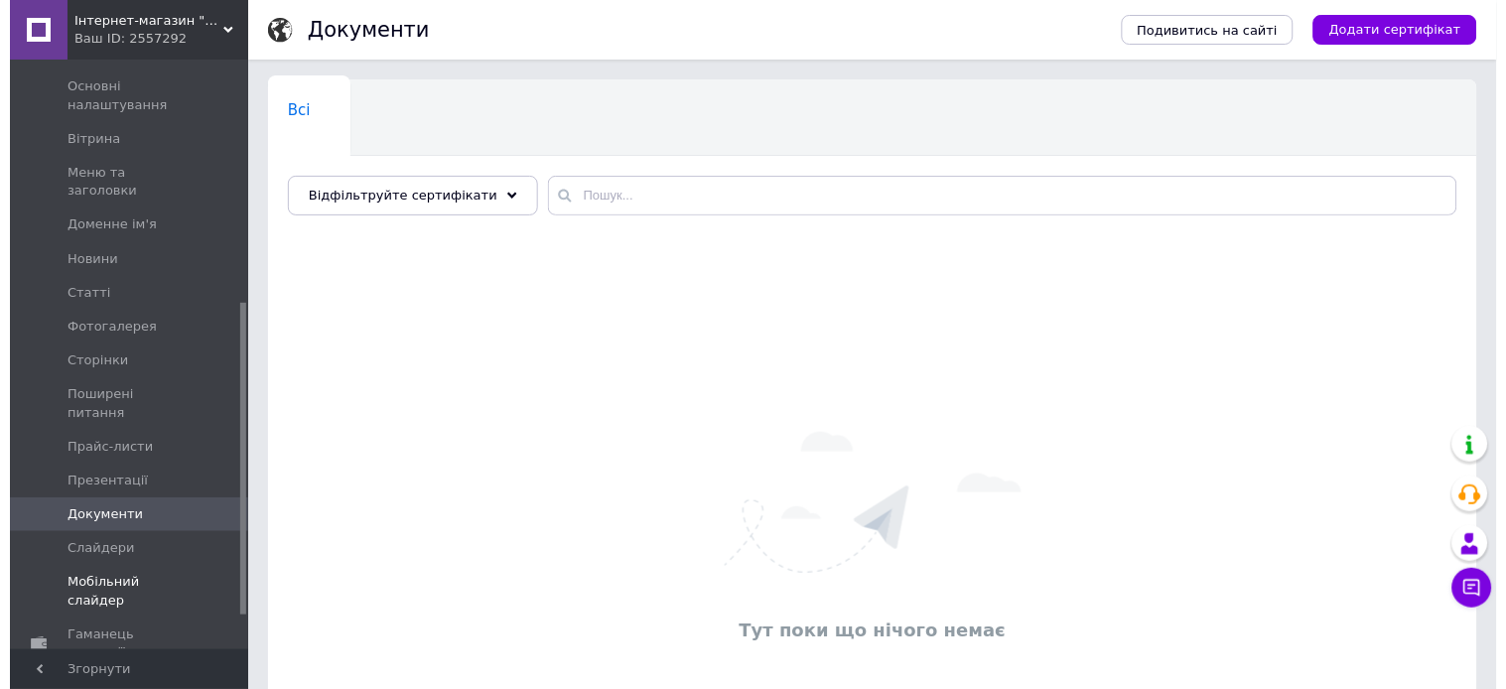
scroll to position [521, 0]
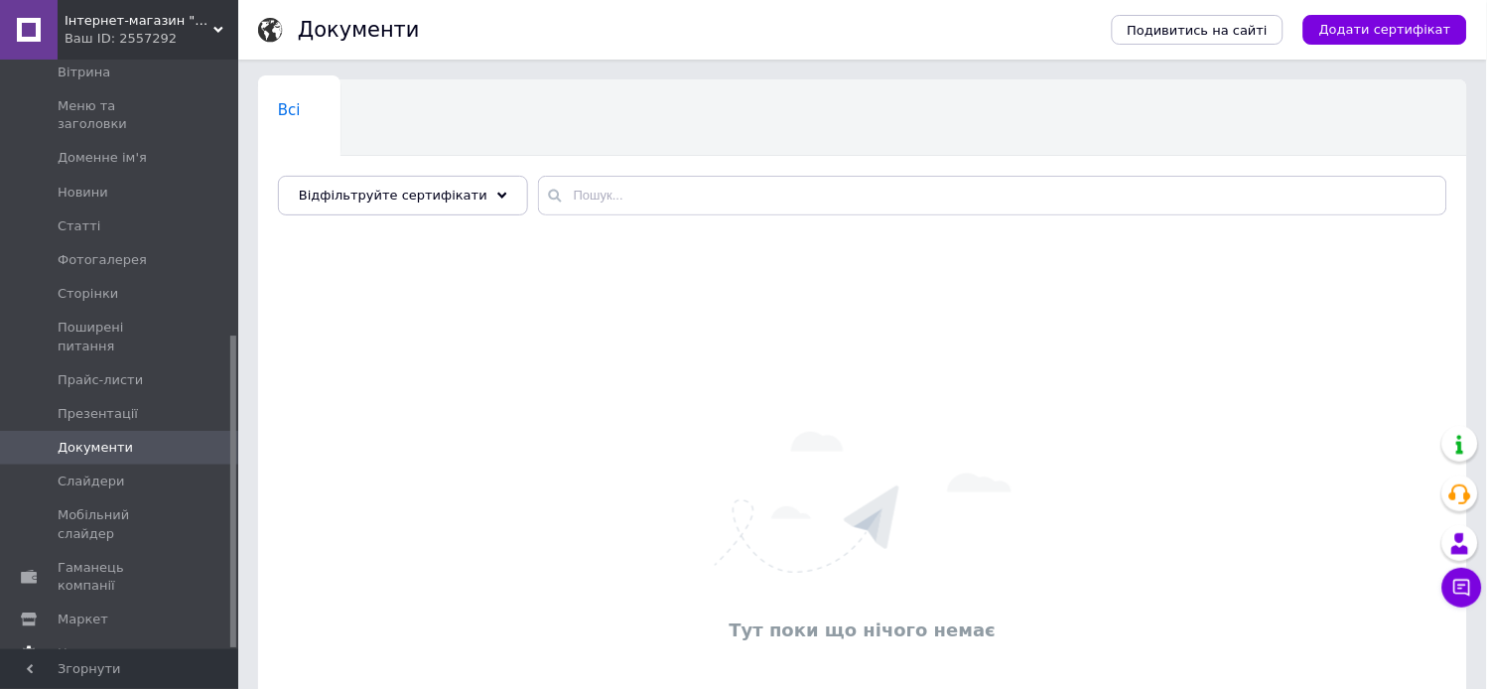
click at [100, 638] on span "Налаштування" at bounding box center [108, 653] width 101 height 18
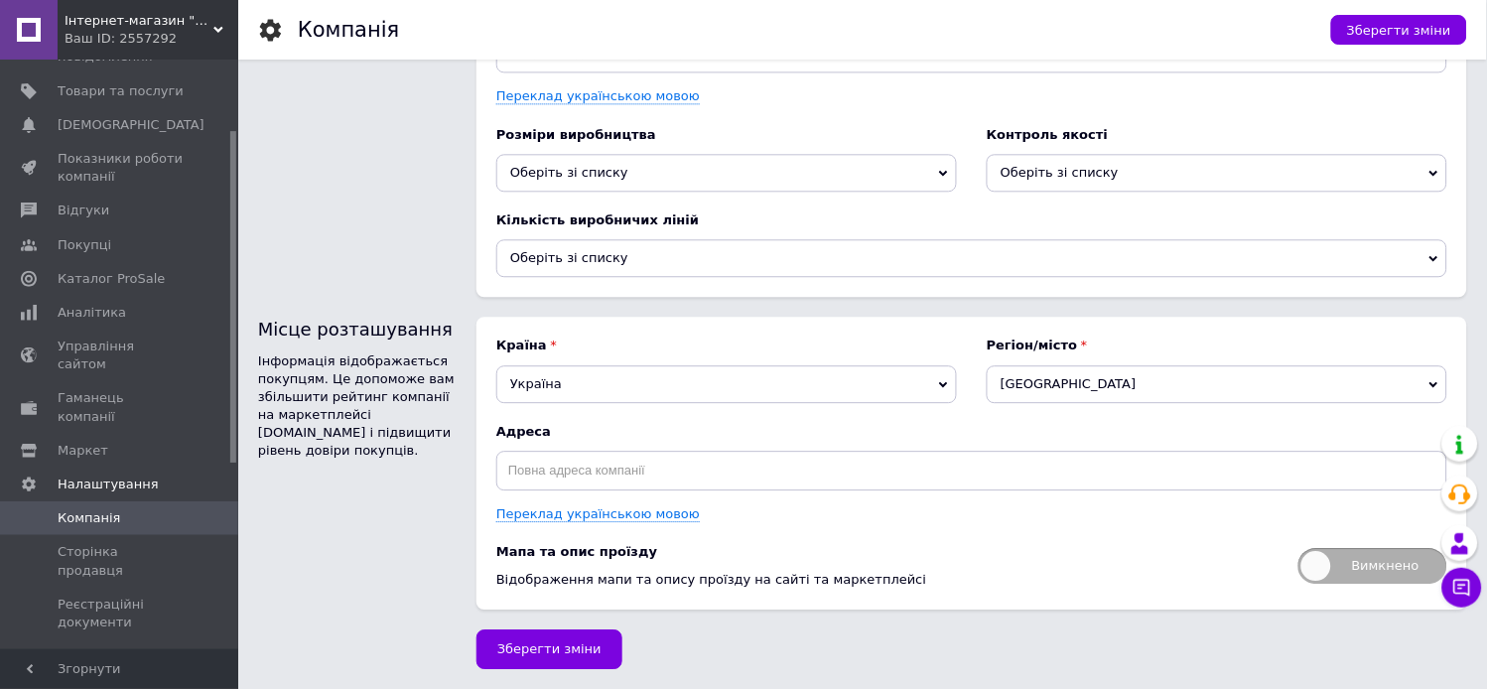
scroll to position [124, 0]
click at [97, 97] on span "Товари та послуги" at bounding box center [121, 94] width 126 height 18
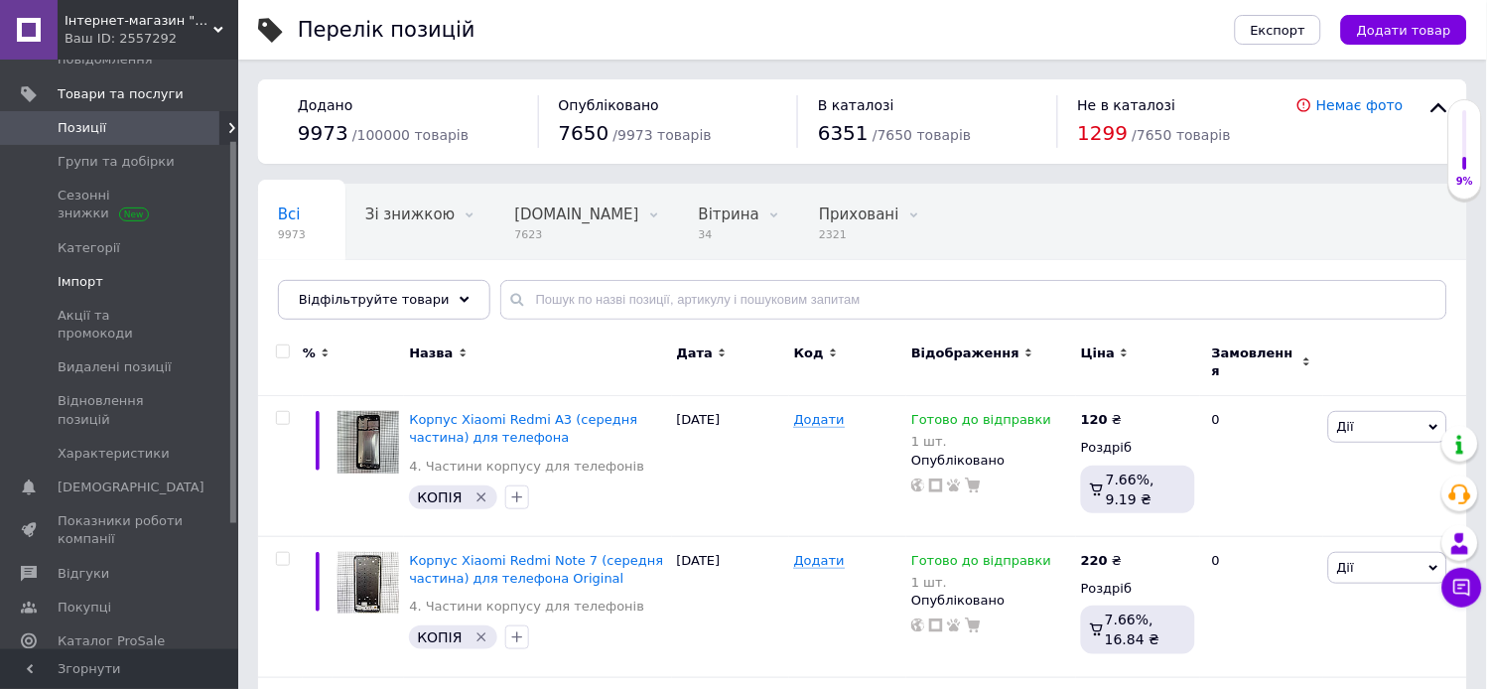
click at [58, 283] on span "Імпорт" at bounding box center [81, 282] width 46 height 18
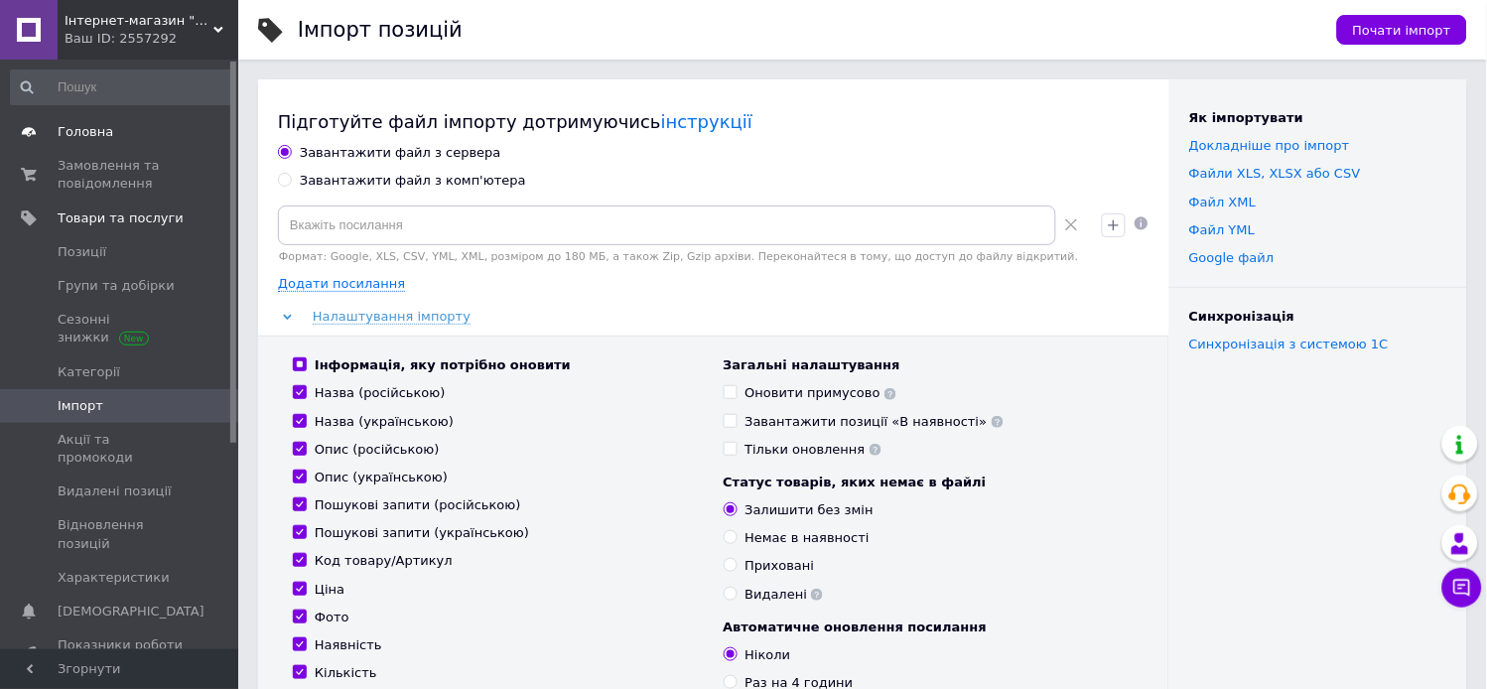
click at [68, 133] on span "Головна" at bounding box center [86, 132] width 56 height 18
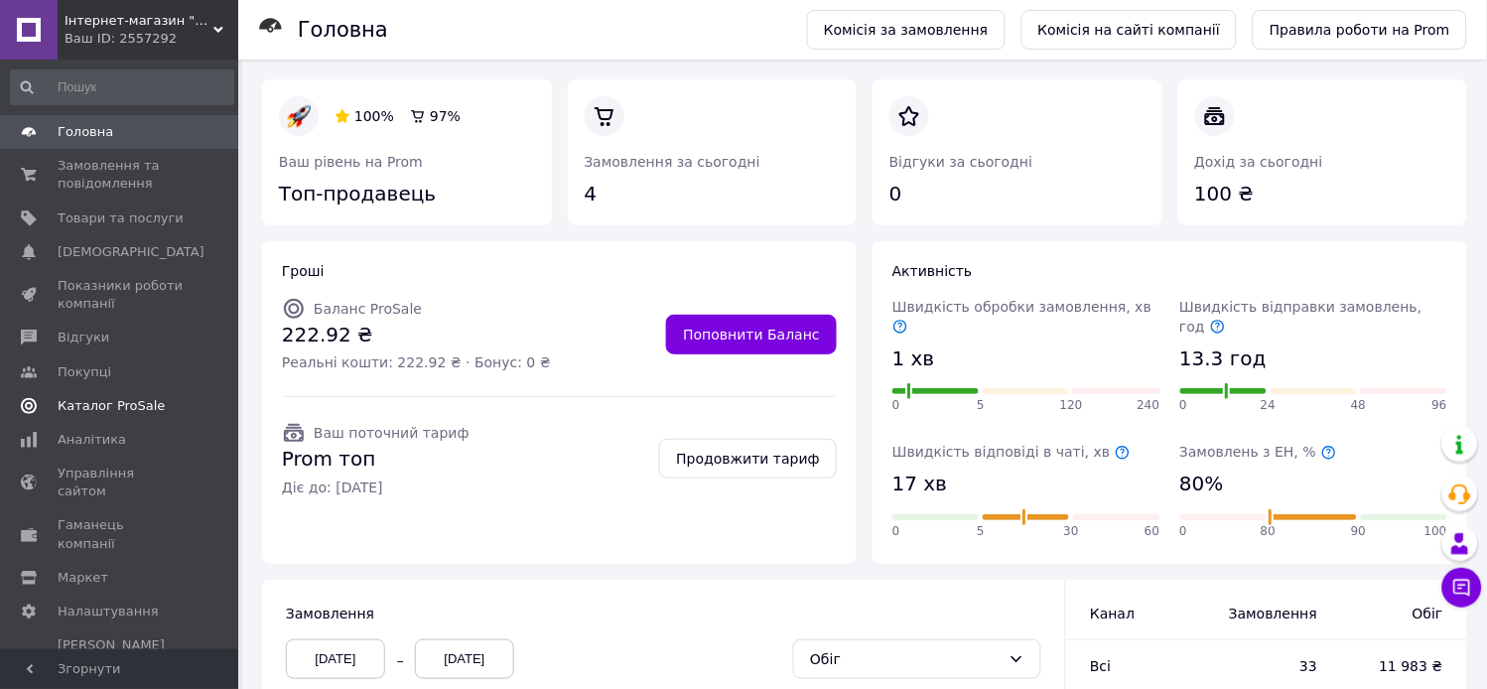
click at [65, 414] on link "Каталог ProSale" at bounding box center [122, 406] width 244 height 34
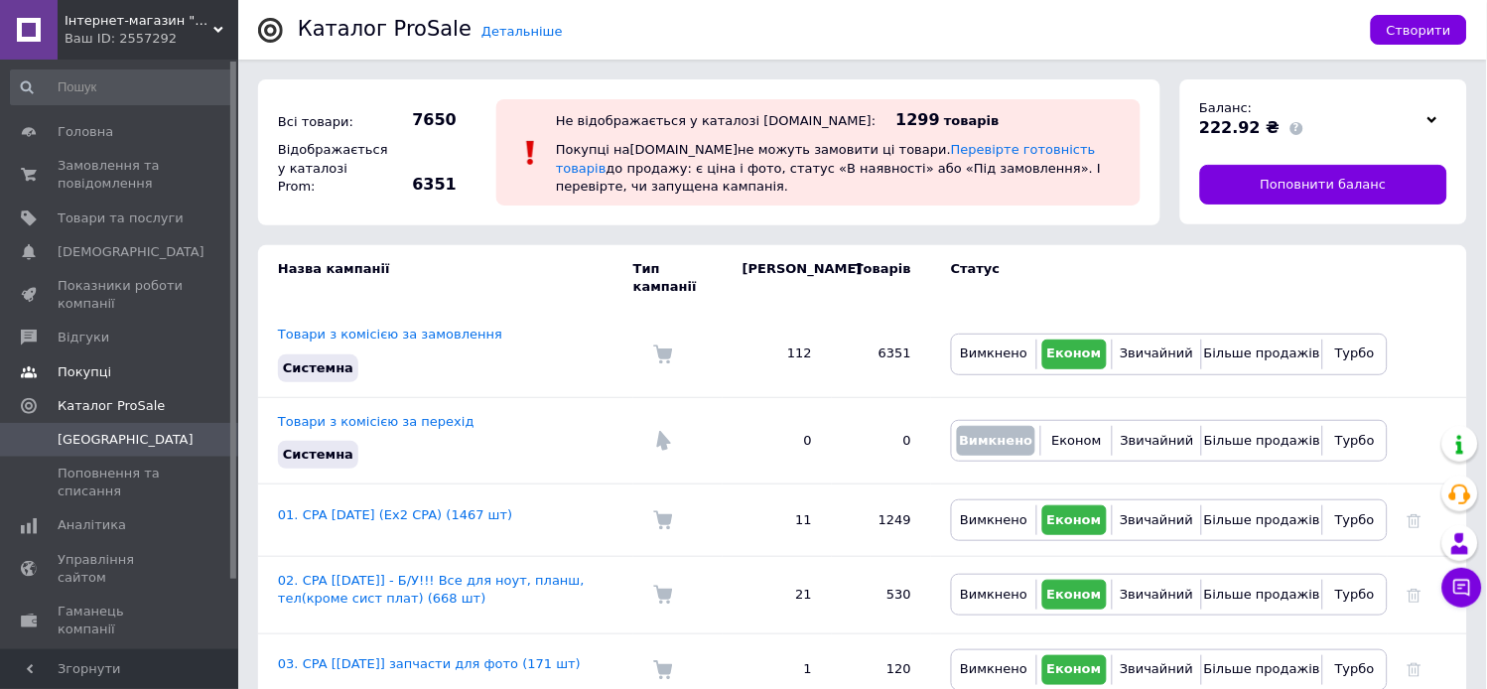
click at [66, 374] on span "Покупці" at bounding box center [85, 372] width 54 height 18
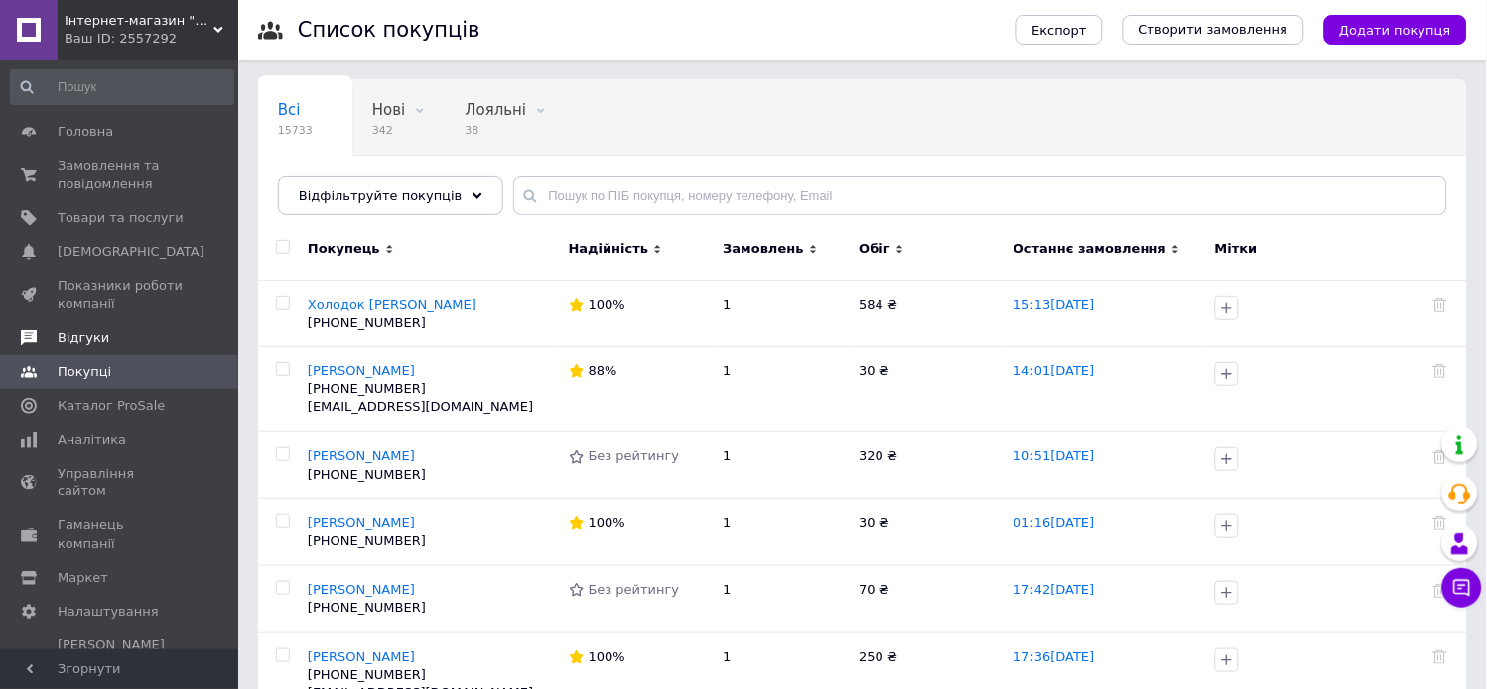
click at [51, 342] on span at bounding box center [29, 338] width 58 height 18
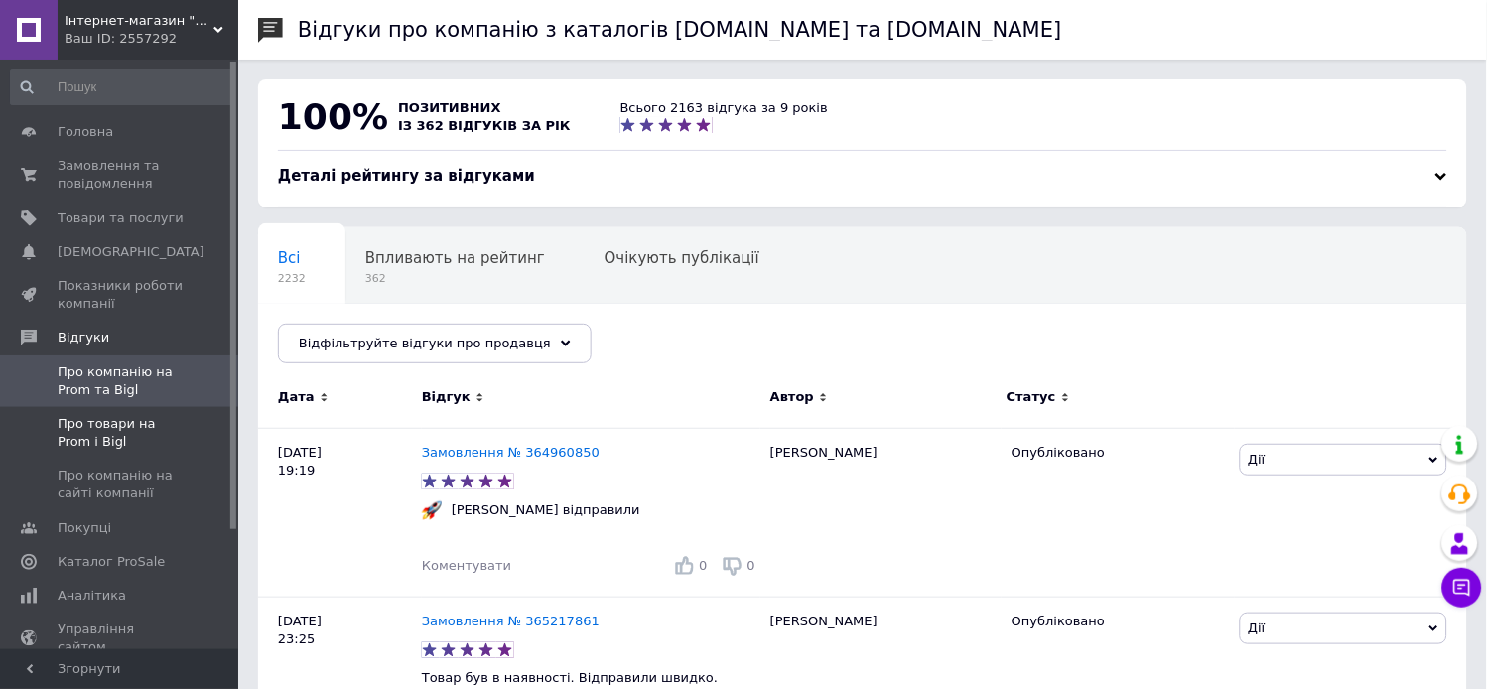
click at [150, 422] on span "Про товари на Prom і Bigl" at bounding box center [121, 433] width 126 height 36
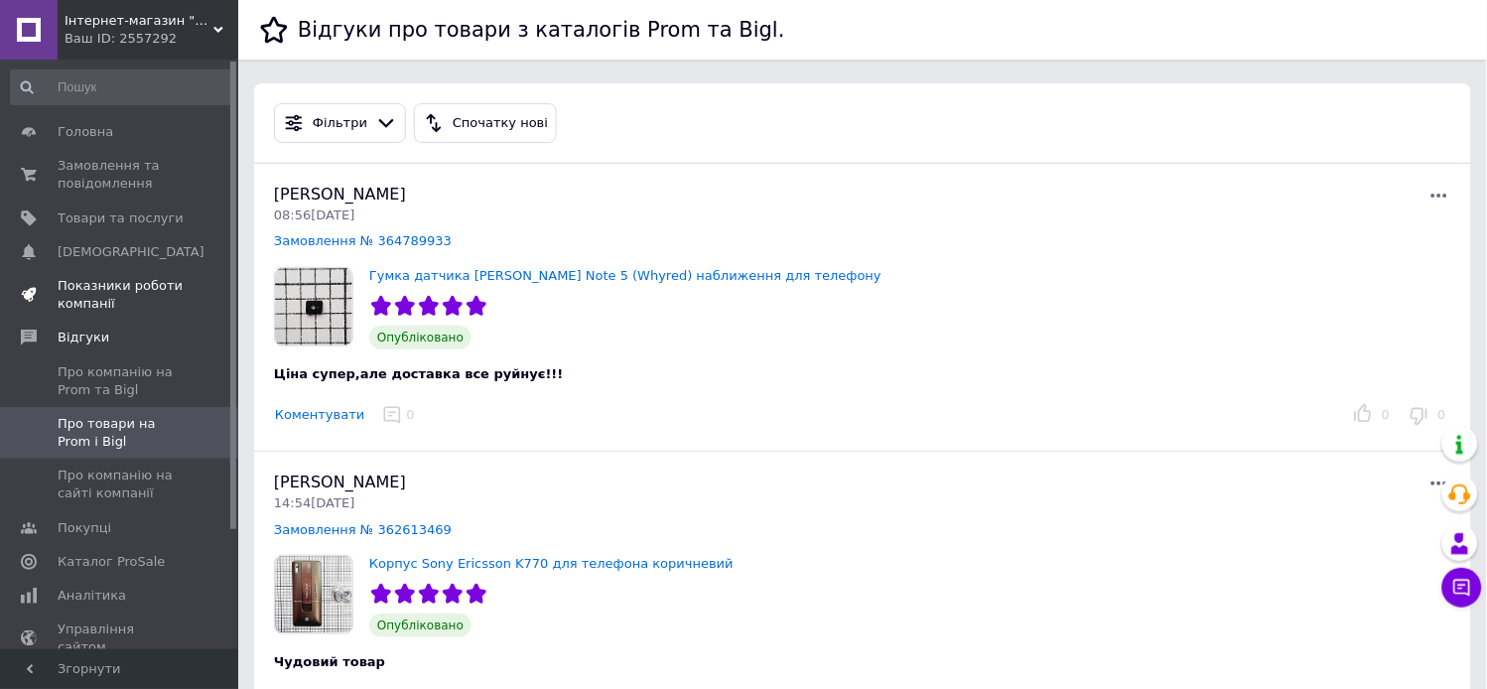
click at [85, 294] on span "Показники роботи компанії" at bounding box center [121, 295] width 126 height 36
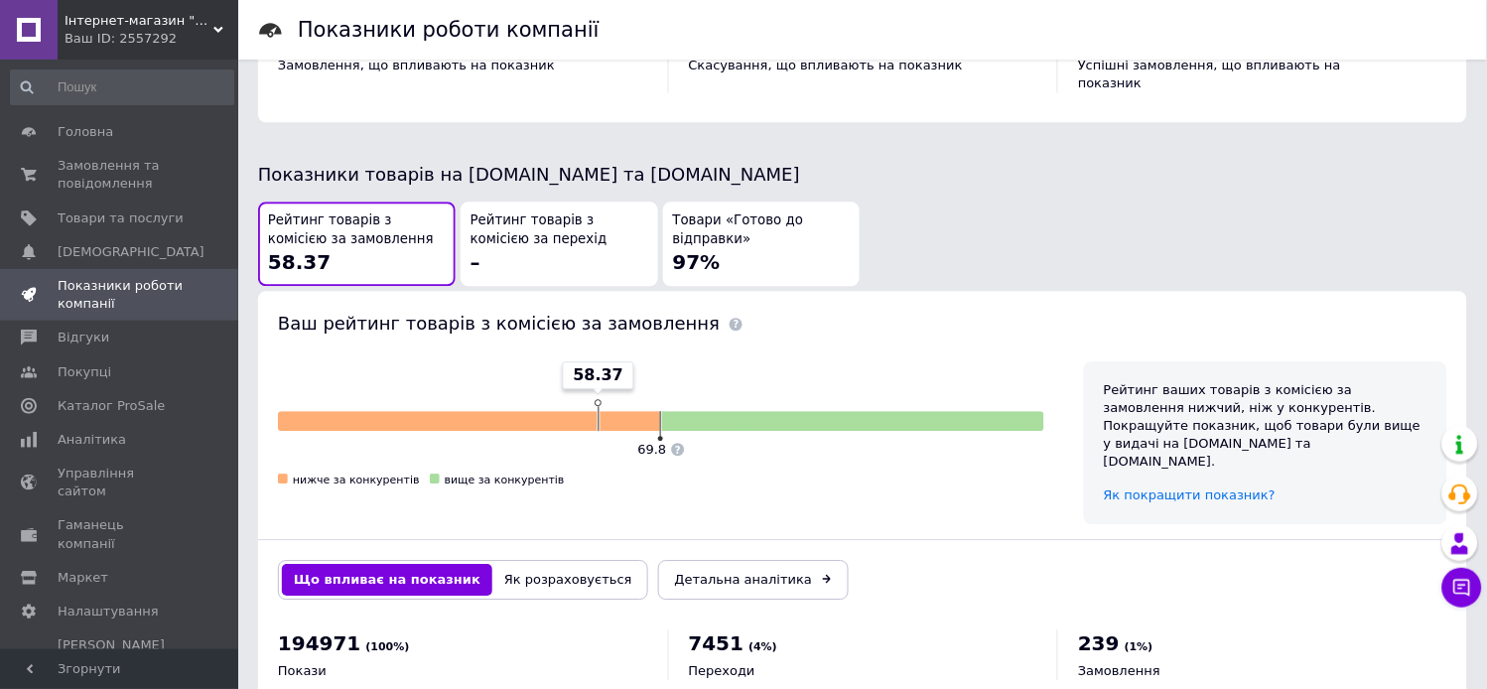
scroll to position [1068, 0]
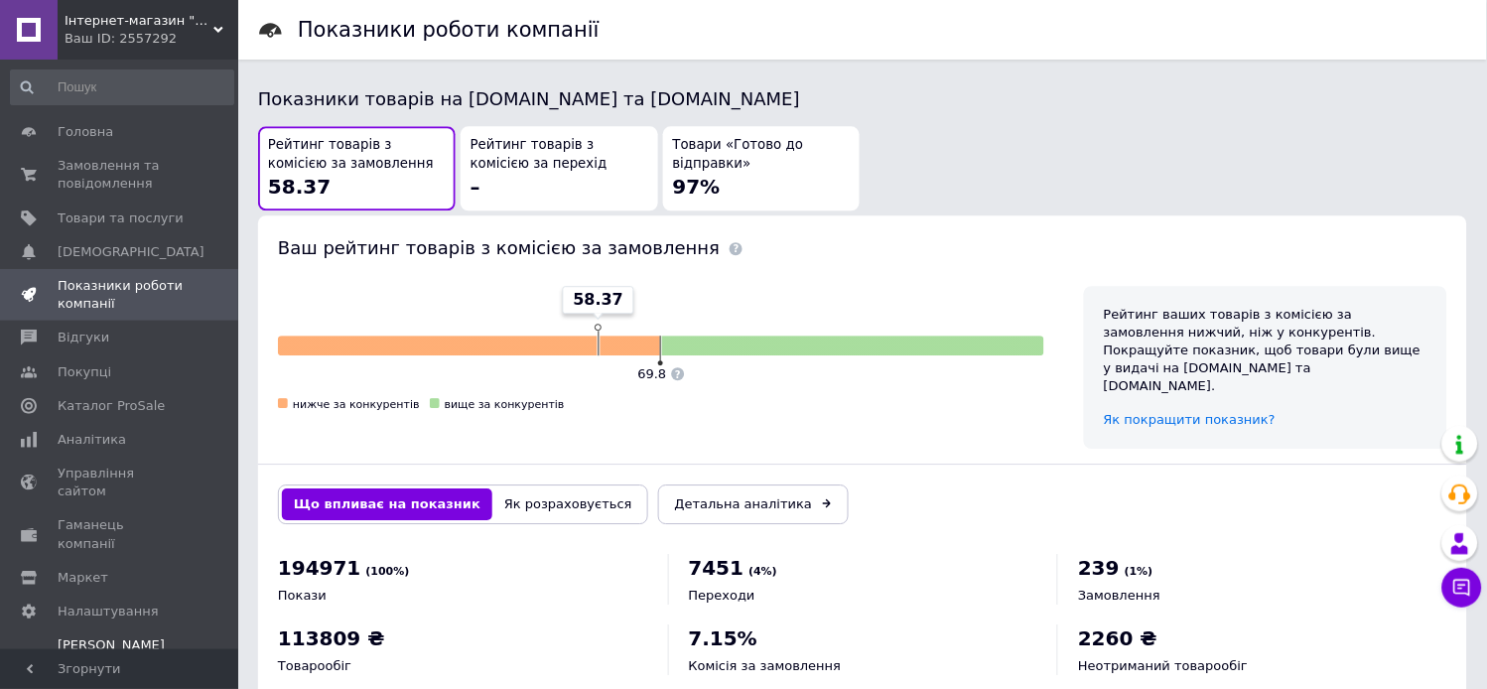
click at [68, 638] on div "Prom топ" at bounding box center [121, 682] width 126 height 18
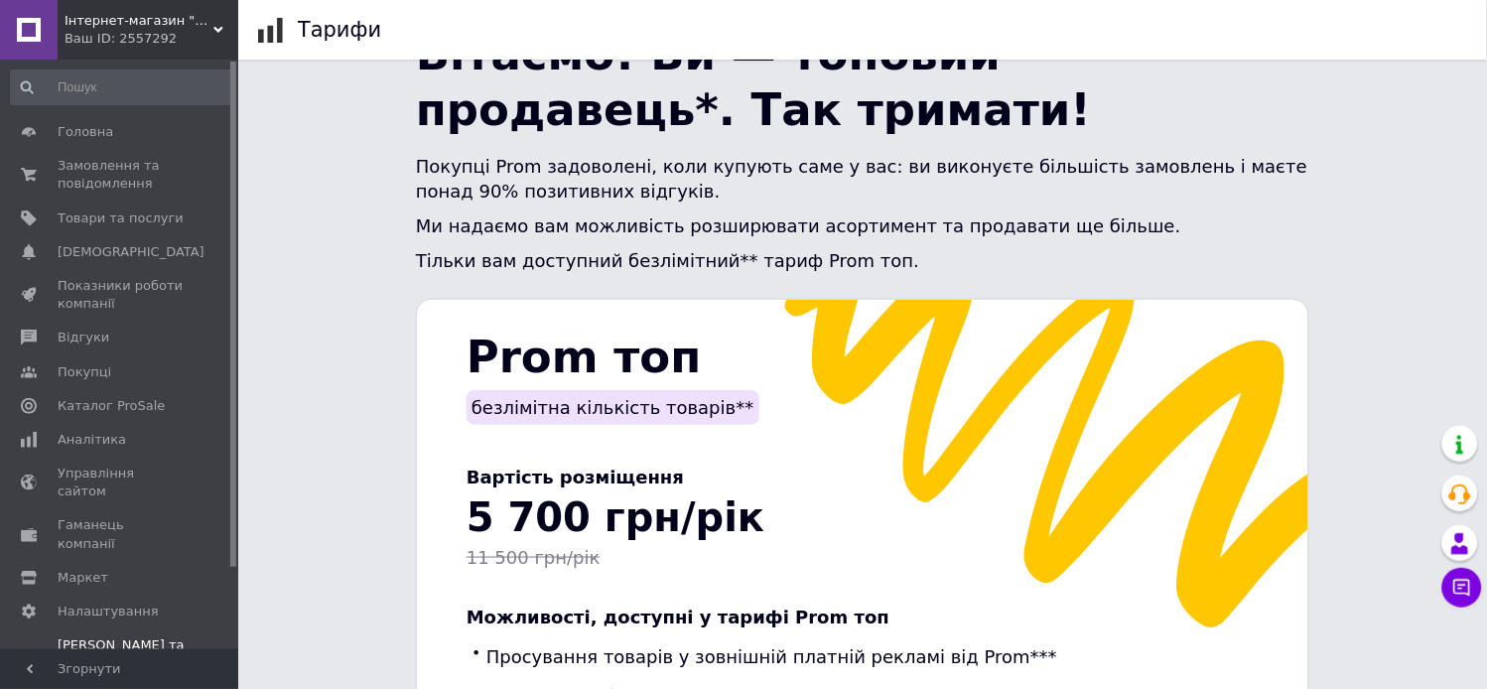
scroll to position [220, 0]
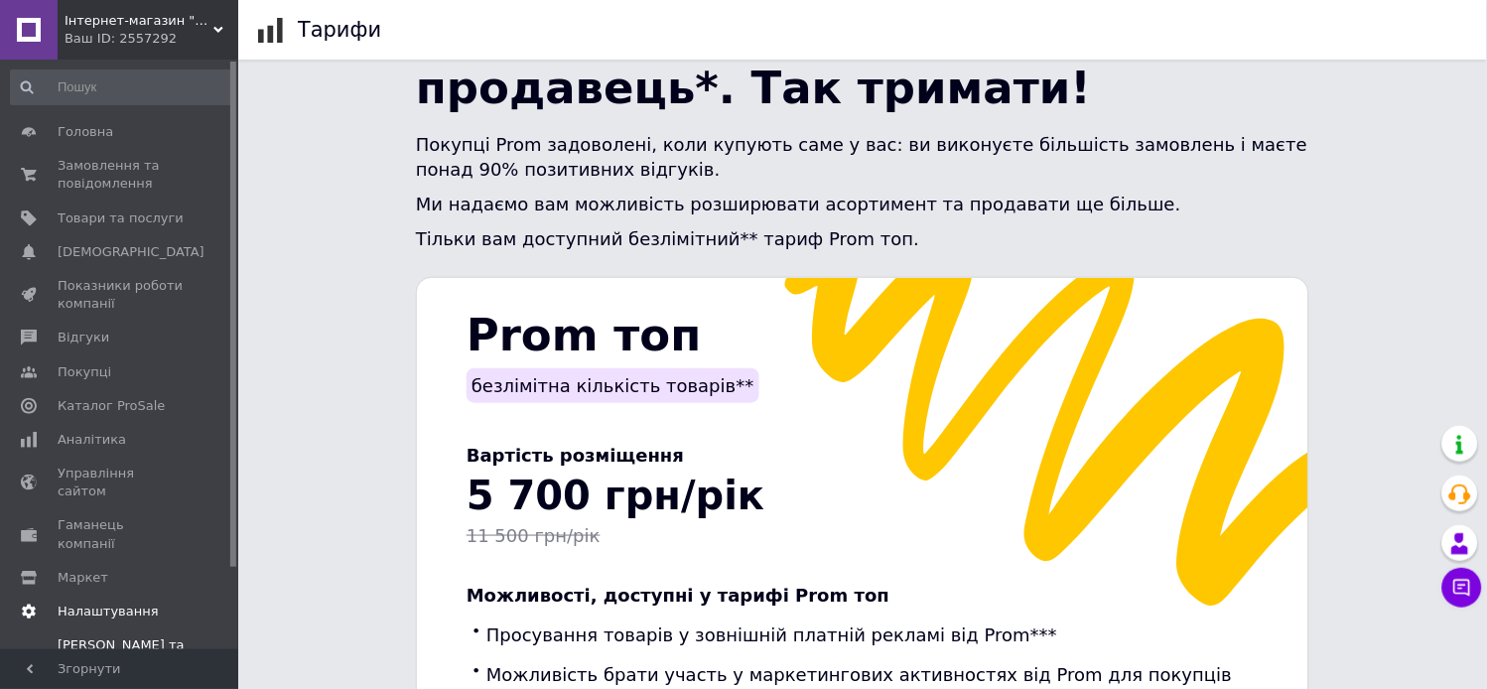
click at [122, 603] on span "Налаштування" at bounding box center [108, 612] width 101 height 18
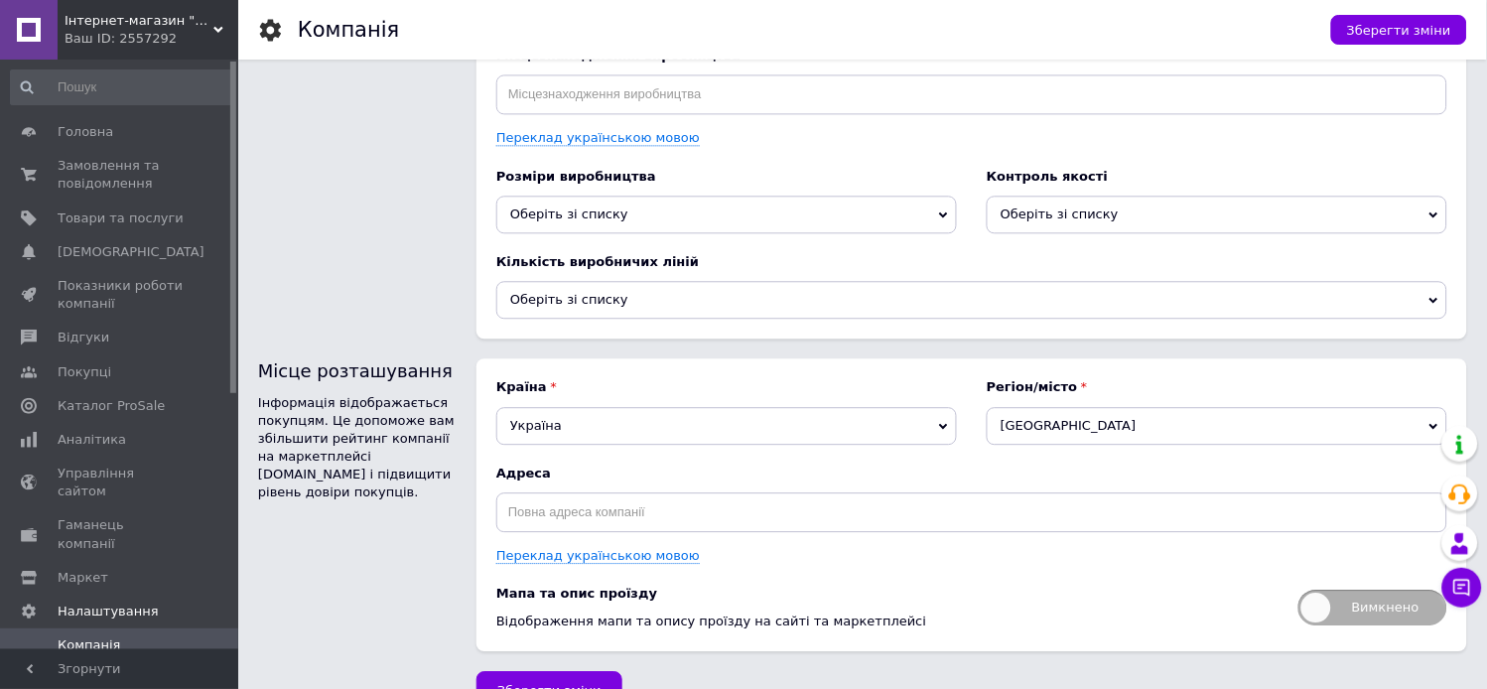
scroll to position [2659, 0]
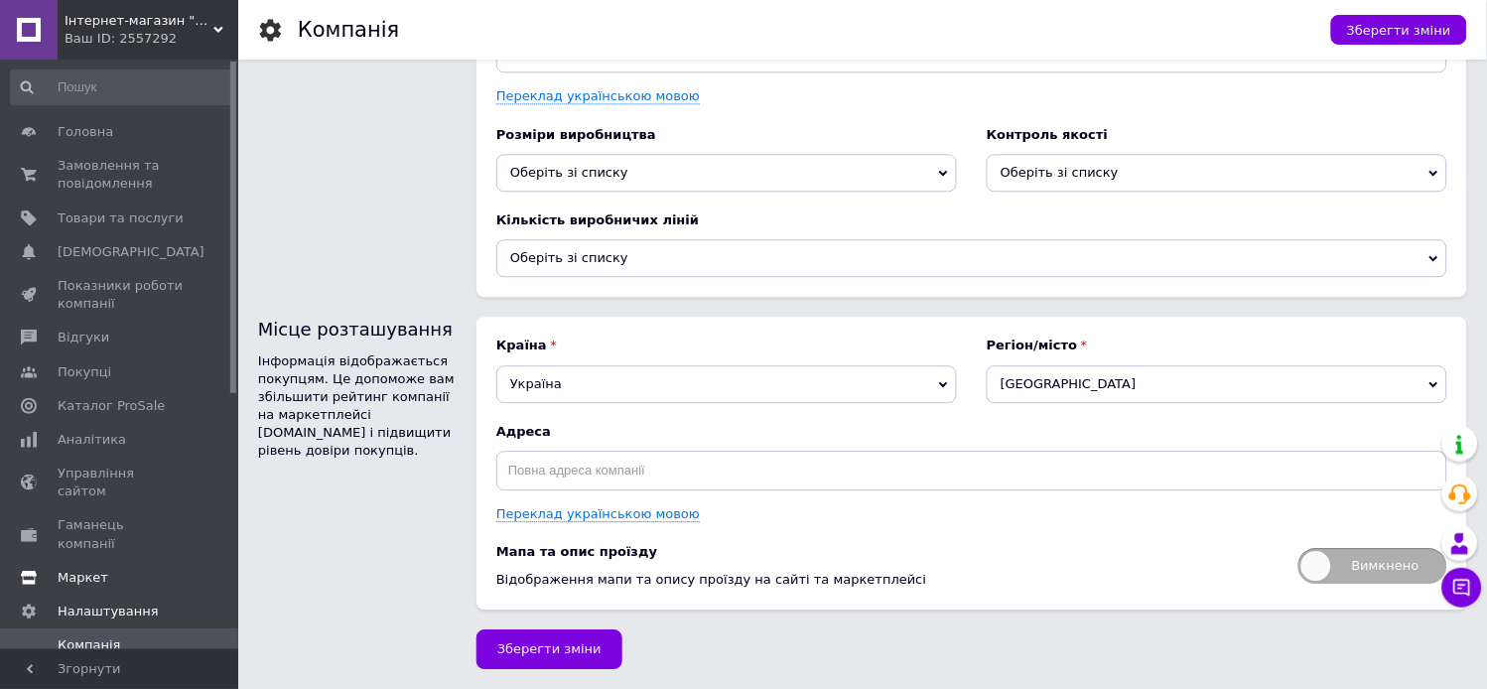
click at [79, 569] on span "Маркет" at bounding box center [83, 578] width 51 height 18
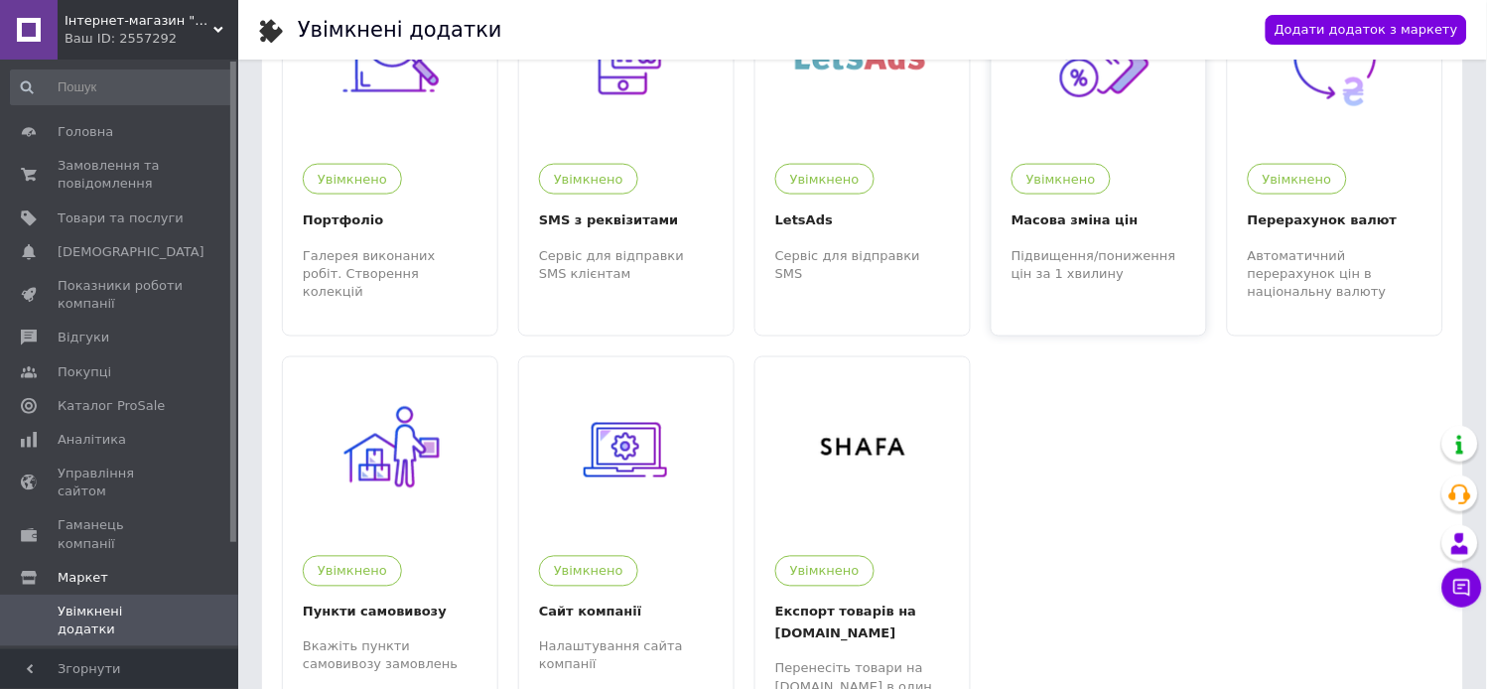
scroll to position [551, 0]
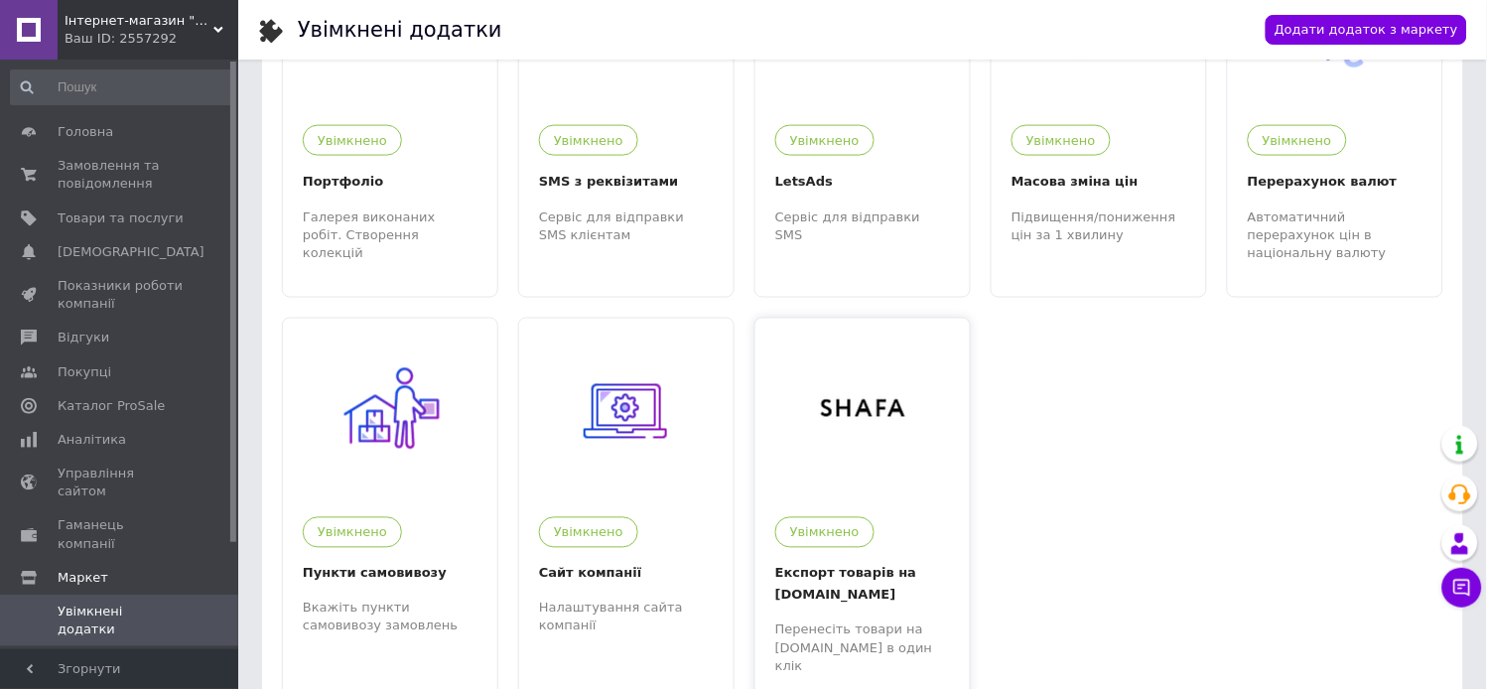
click at [911, 468] on div at bounding box center [863, 408] width 214 height 179
